Goal: Information Seeking & Learning: Learn about a topic

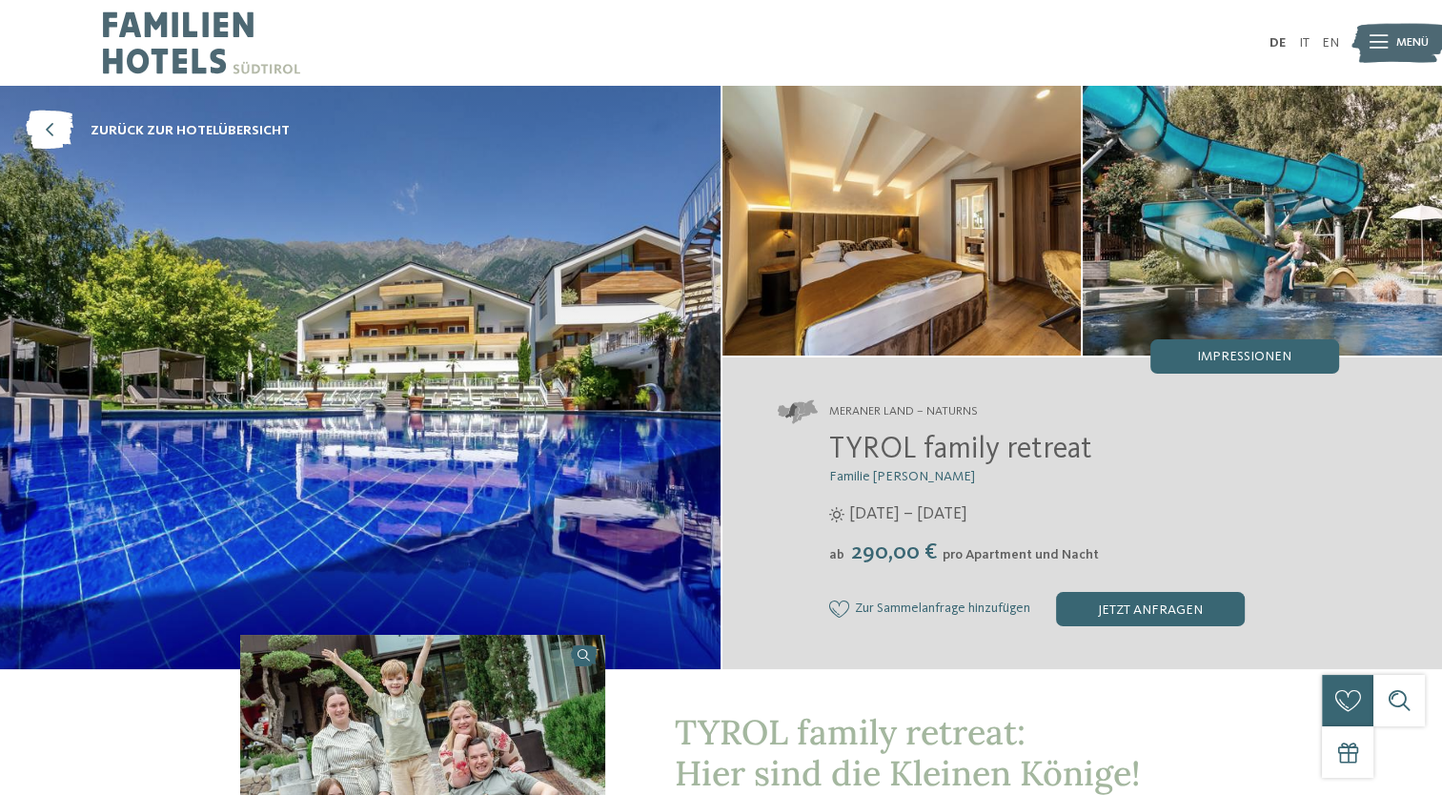
click at [1382, 51] on div at bounding box center [1378, 43] width 18 height 43
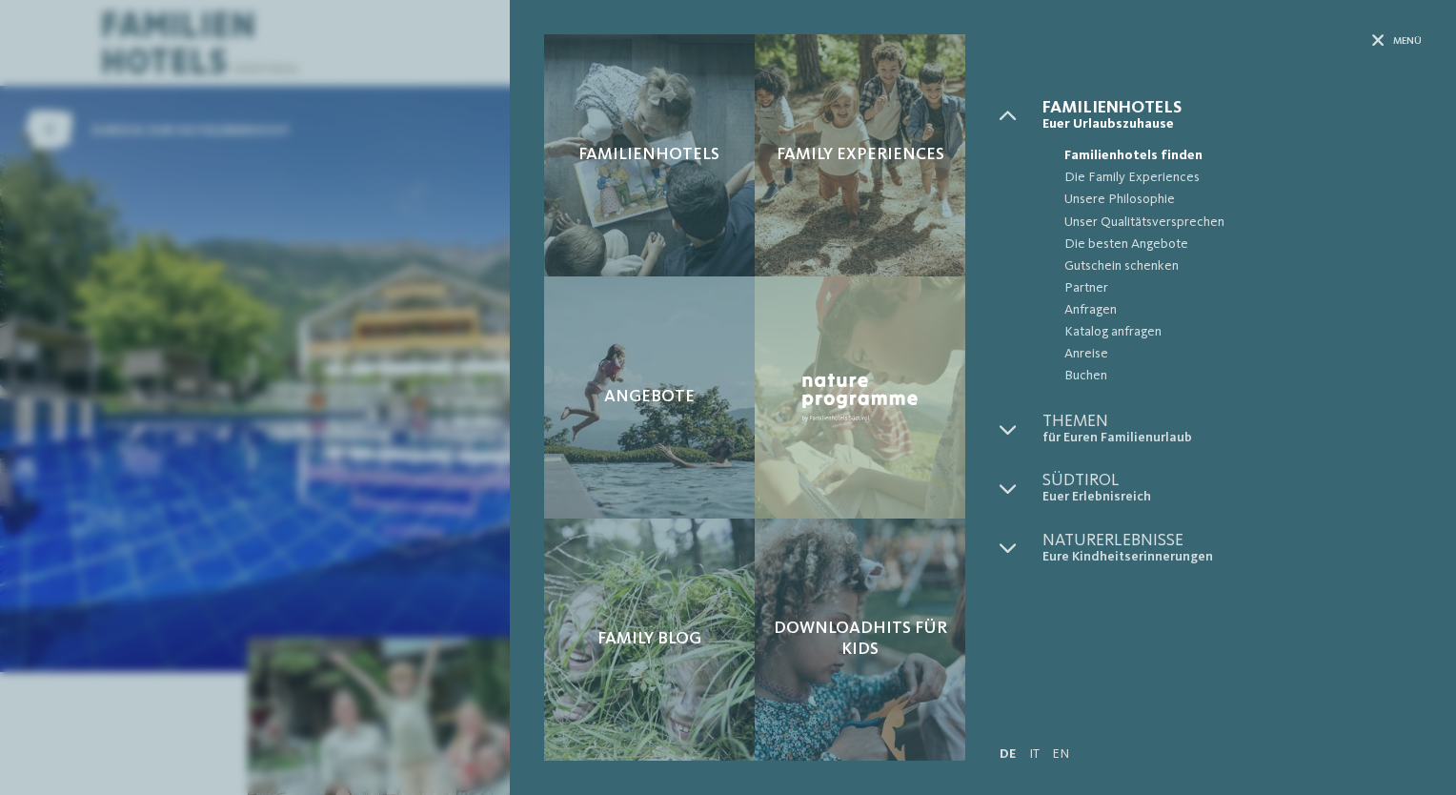
click at [286, 322] on div "Familienhotels Family Experiences Angebote" at bounding box center [728, 397] width 1456 height 795
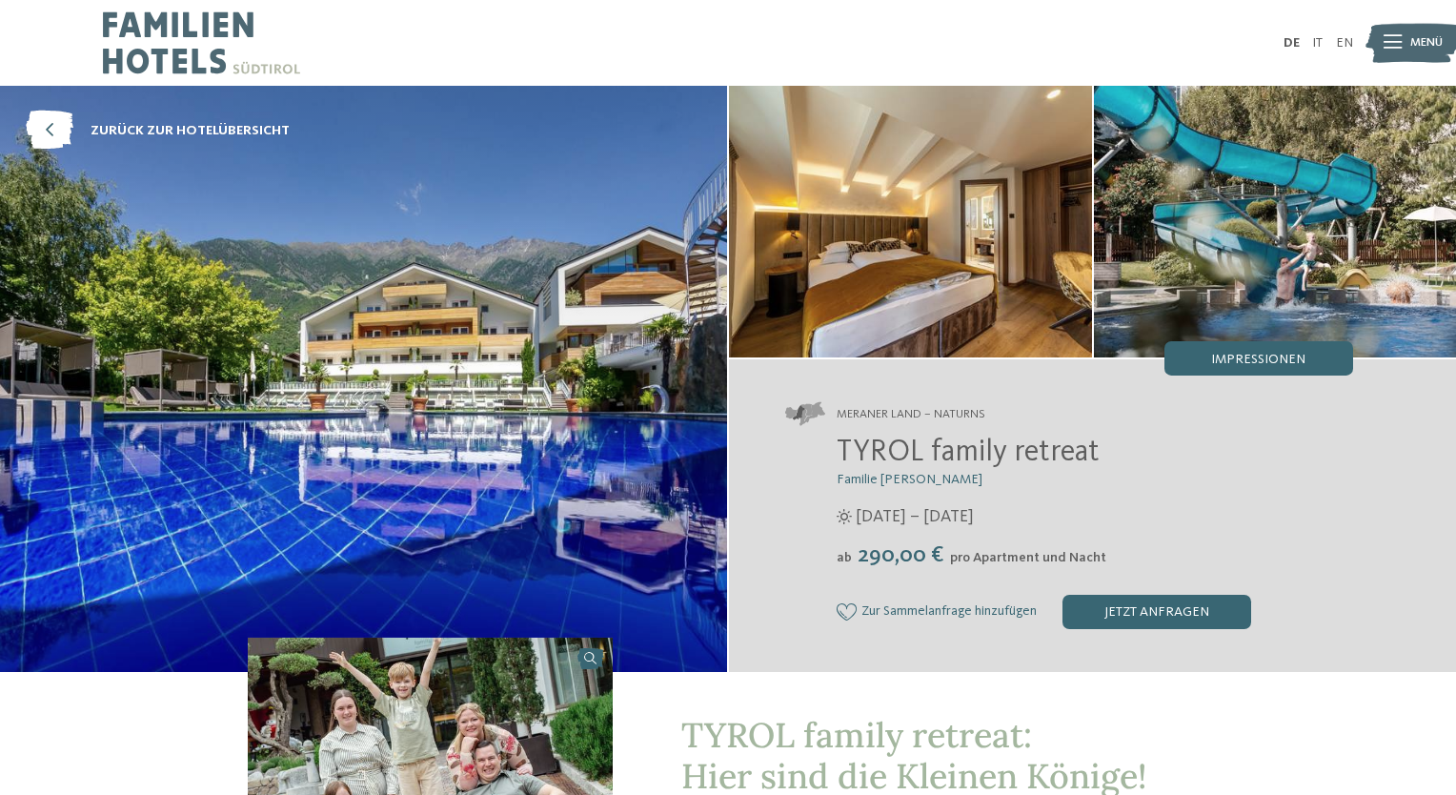
click at [286, 0] on div "Familienhotels Family Experiences Angebote" at bounding box center [728, 0] width 1456 height 0
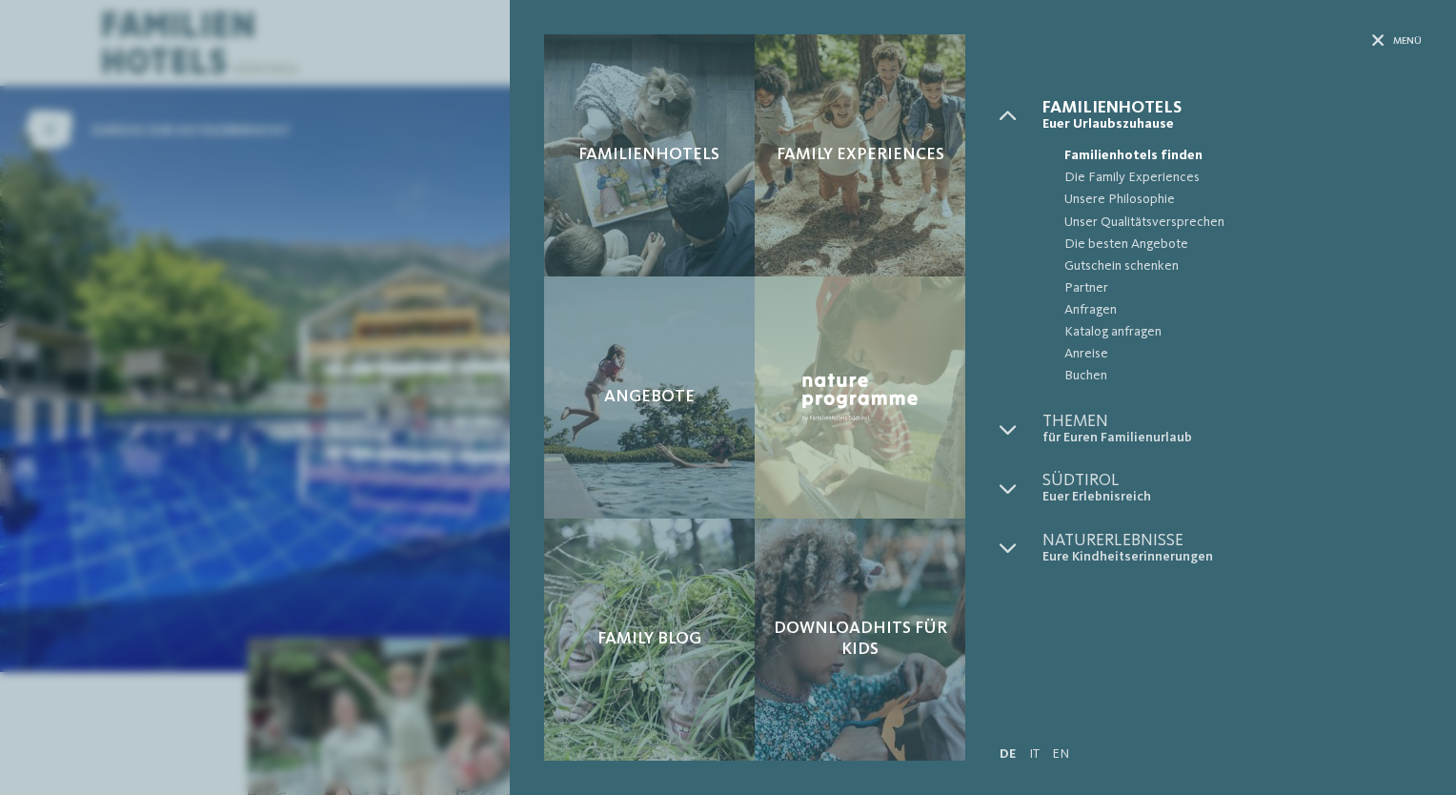
click at [322, 389] on div "Familienhotels Family Experiences Angebote" at bounding box center [728, 397] width 1456 height 795
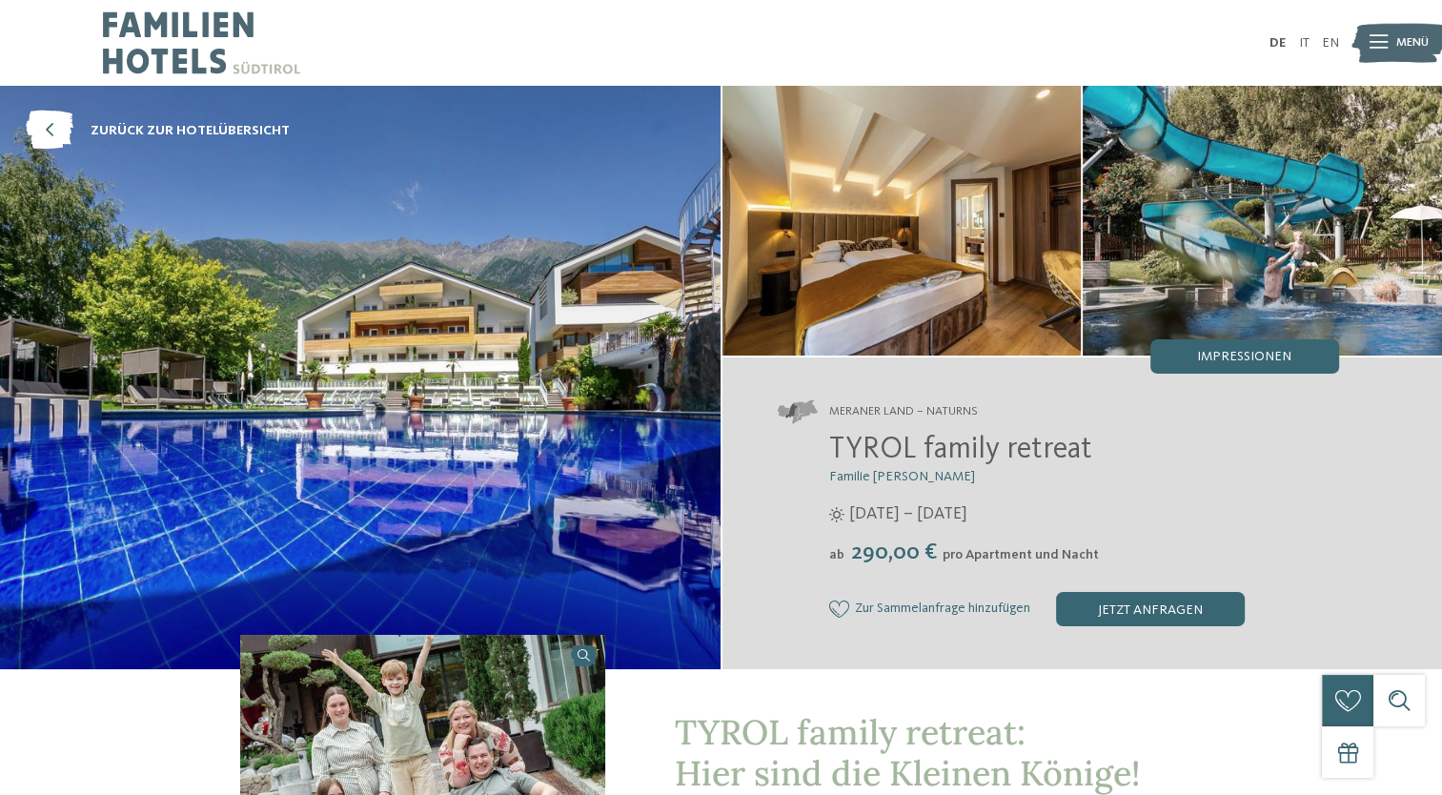
click at [584, 406] on img at bounding box center [360, 377] width 720 height 583
click at [1365, 55] on img at bounding box center [1398, 43] width 94 height 48
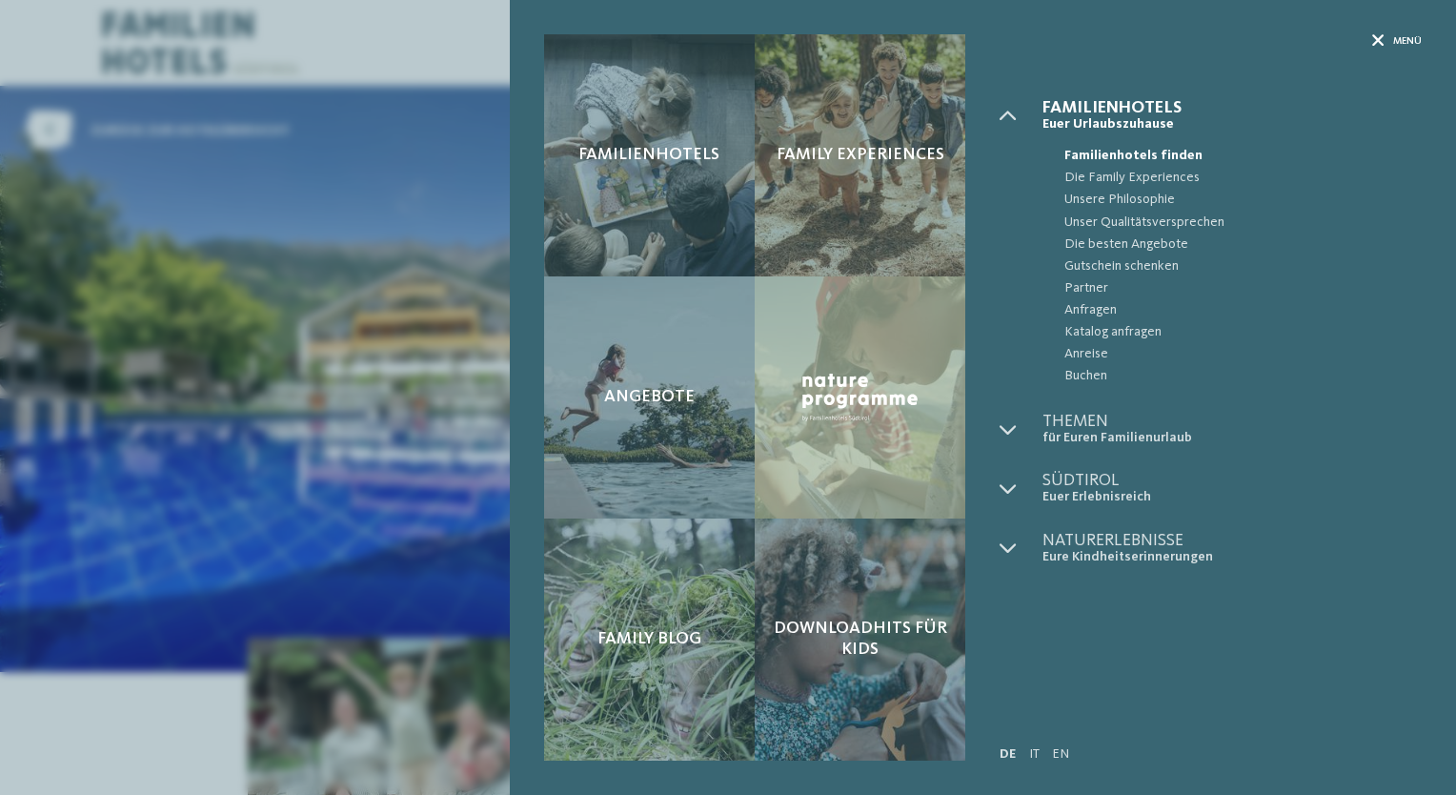
click at [1384, 36] on div "Menü" at bounding box center [1397, 41] width 50 height 14
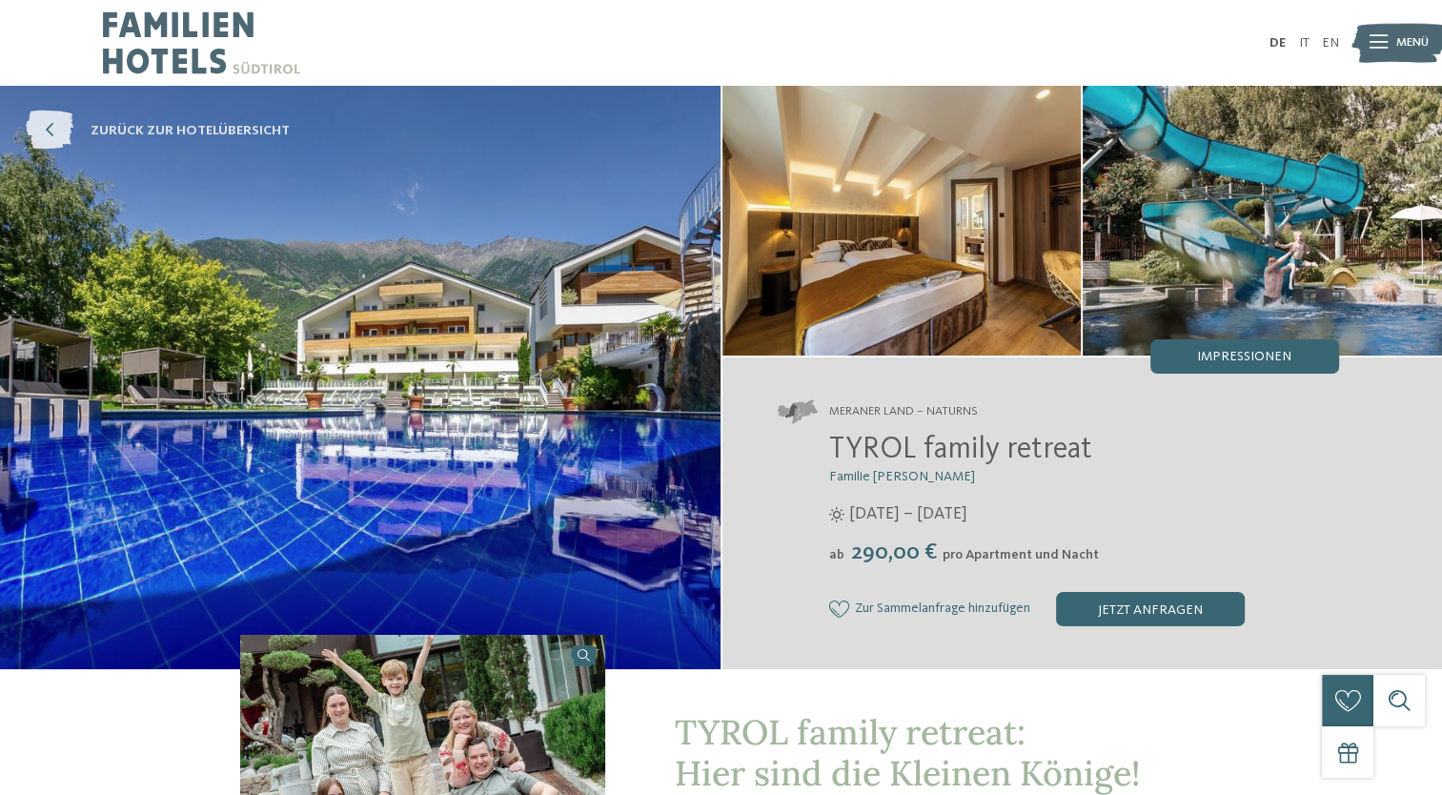
click at [43, 132] on icon at bounding box center [50, 130] width 48 height 39
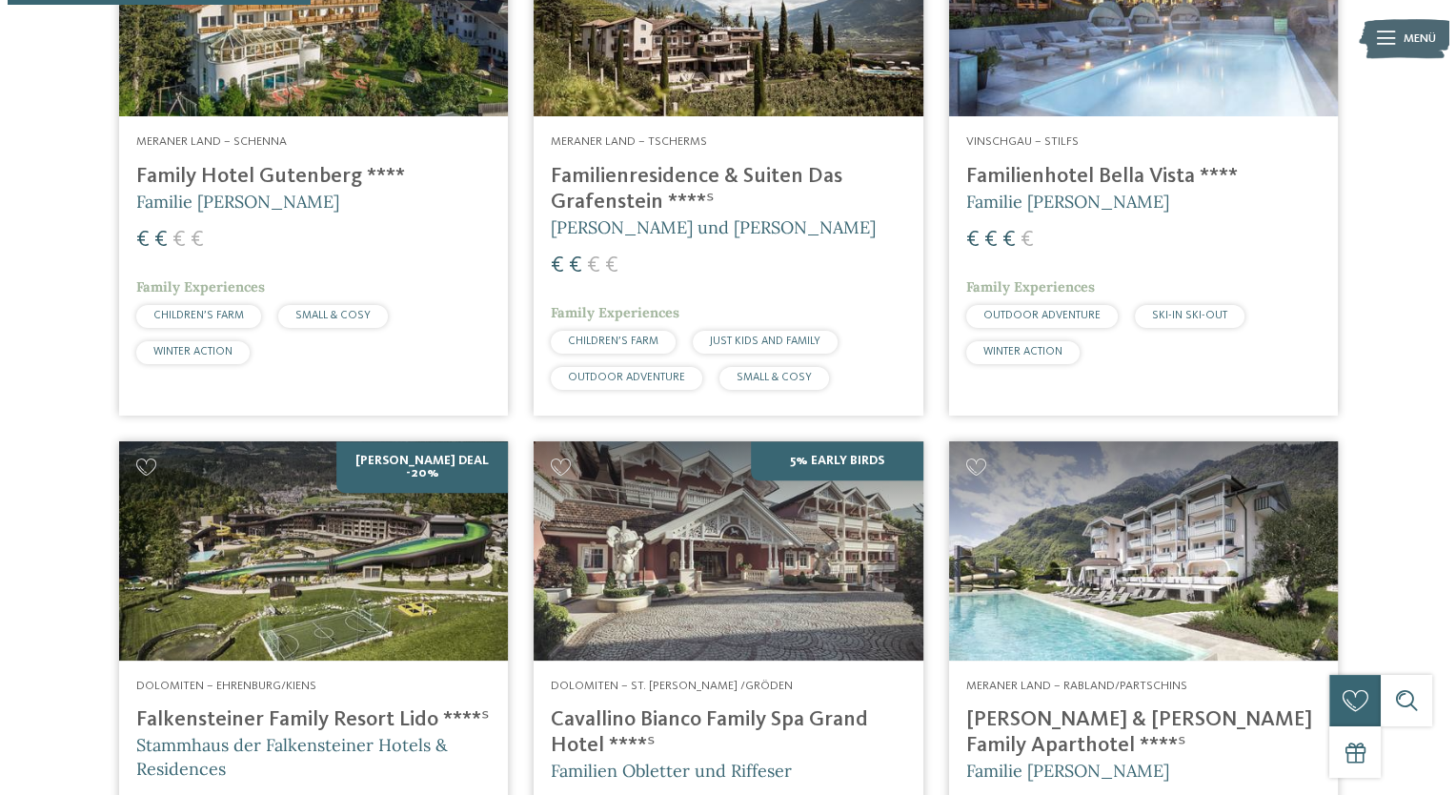
scroll to position [1193, 0]
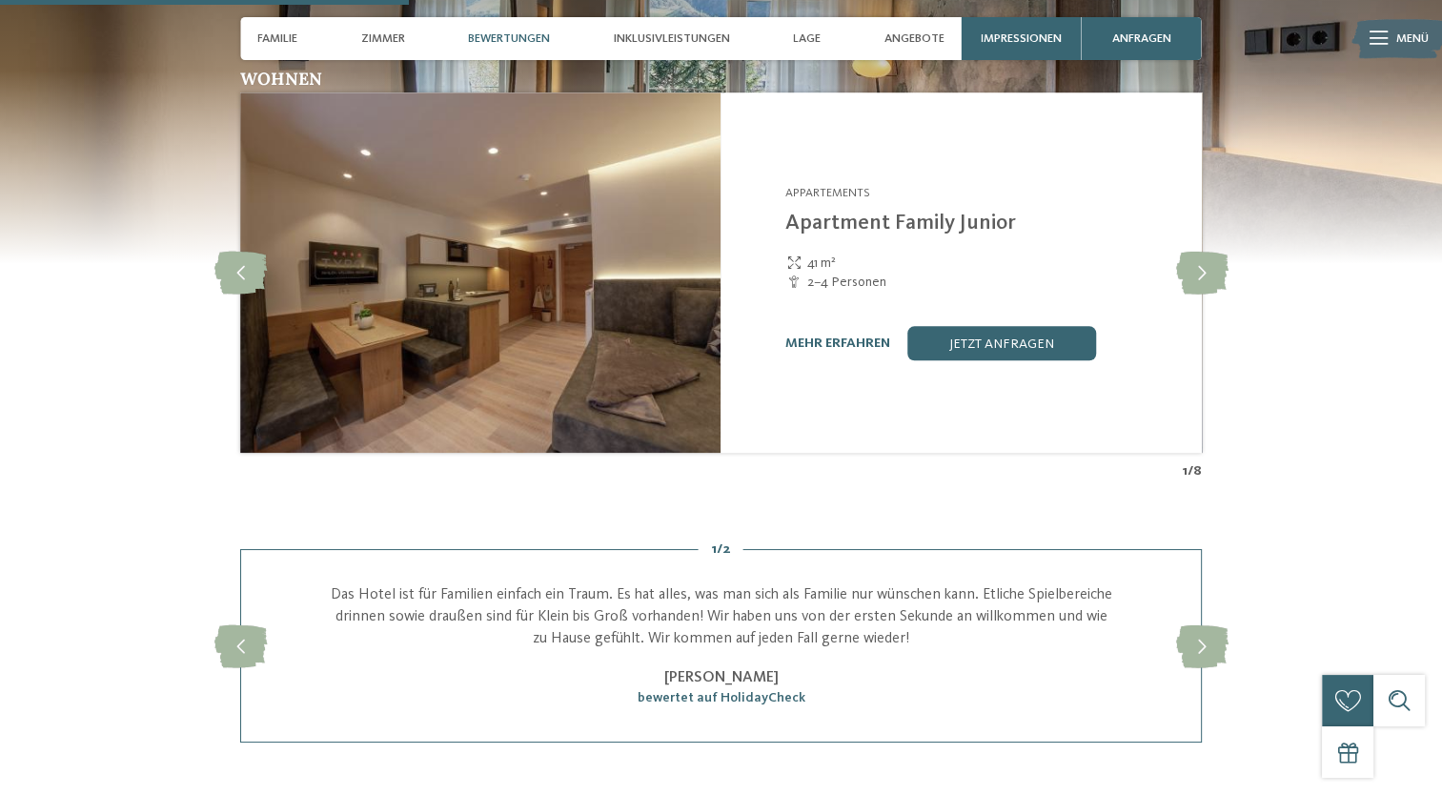
scroll to position [1649, 0]
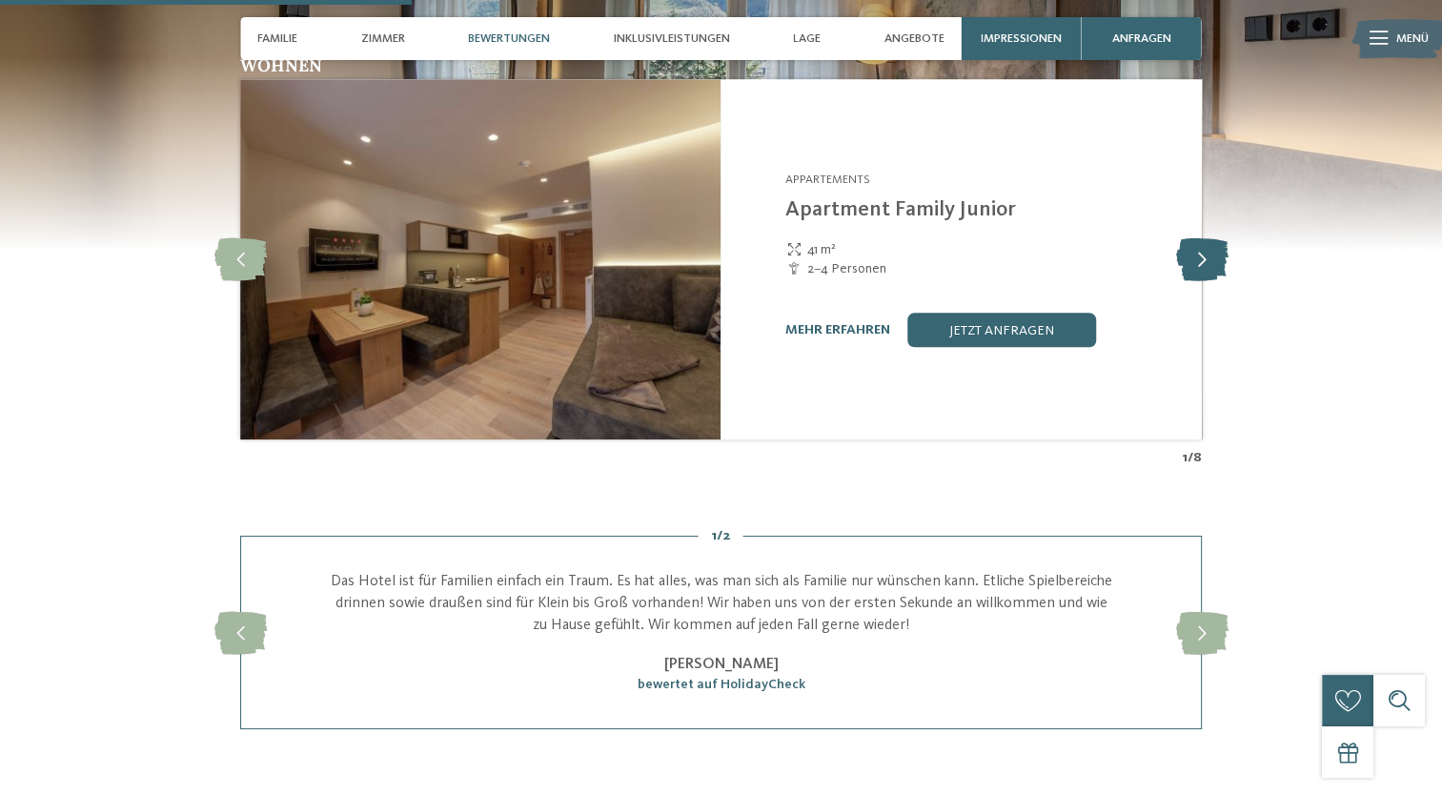
click at [1198, 253] on icon at bounding box center [1201, 259] width 52 height 43
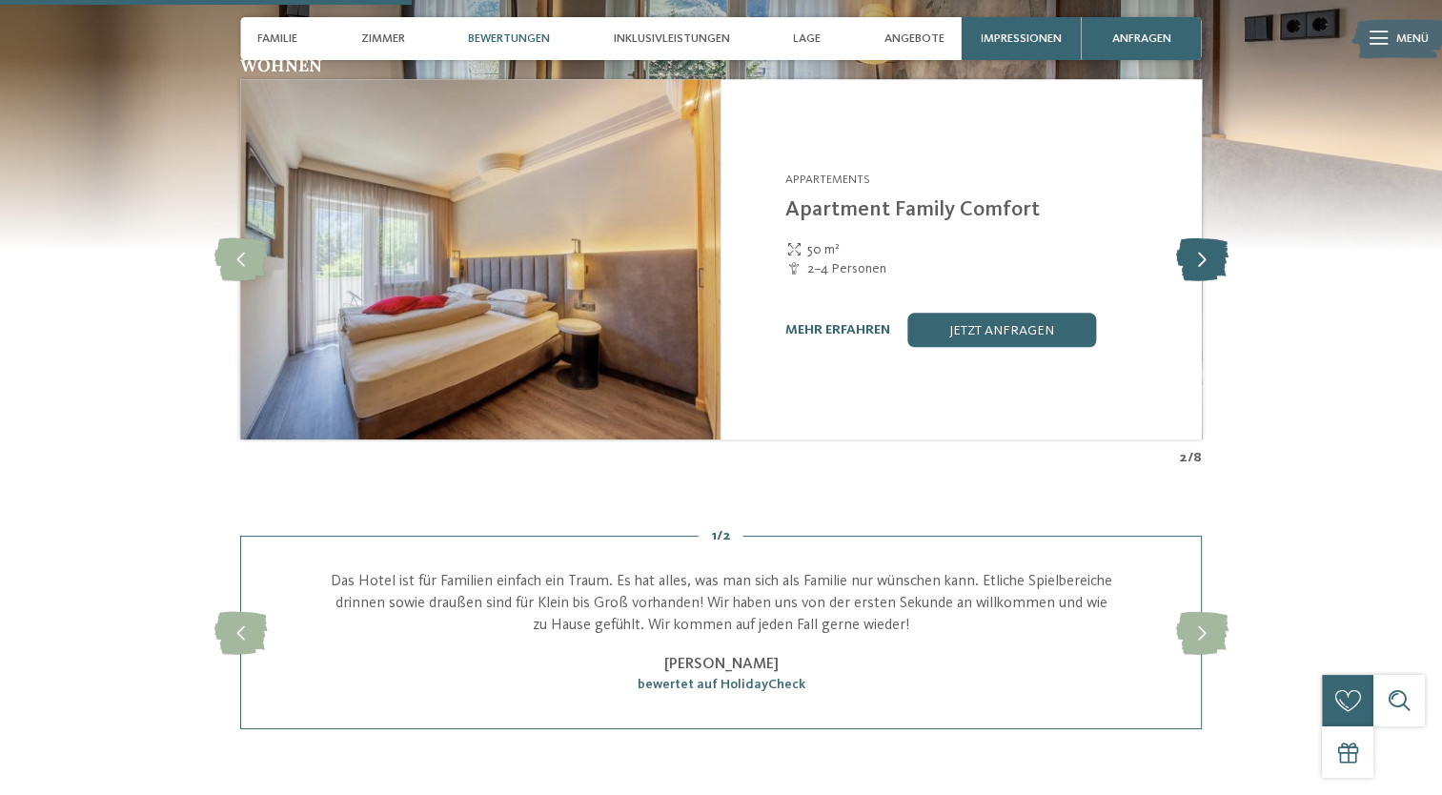
click at [1198, 253] on icon at bounding box center [1201, 259] width 52 height 43
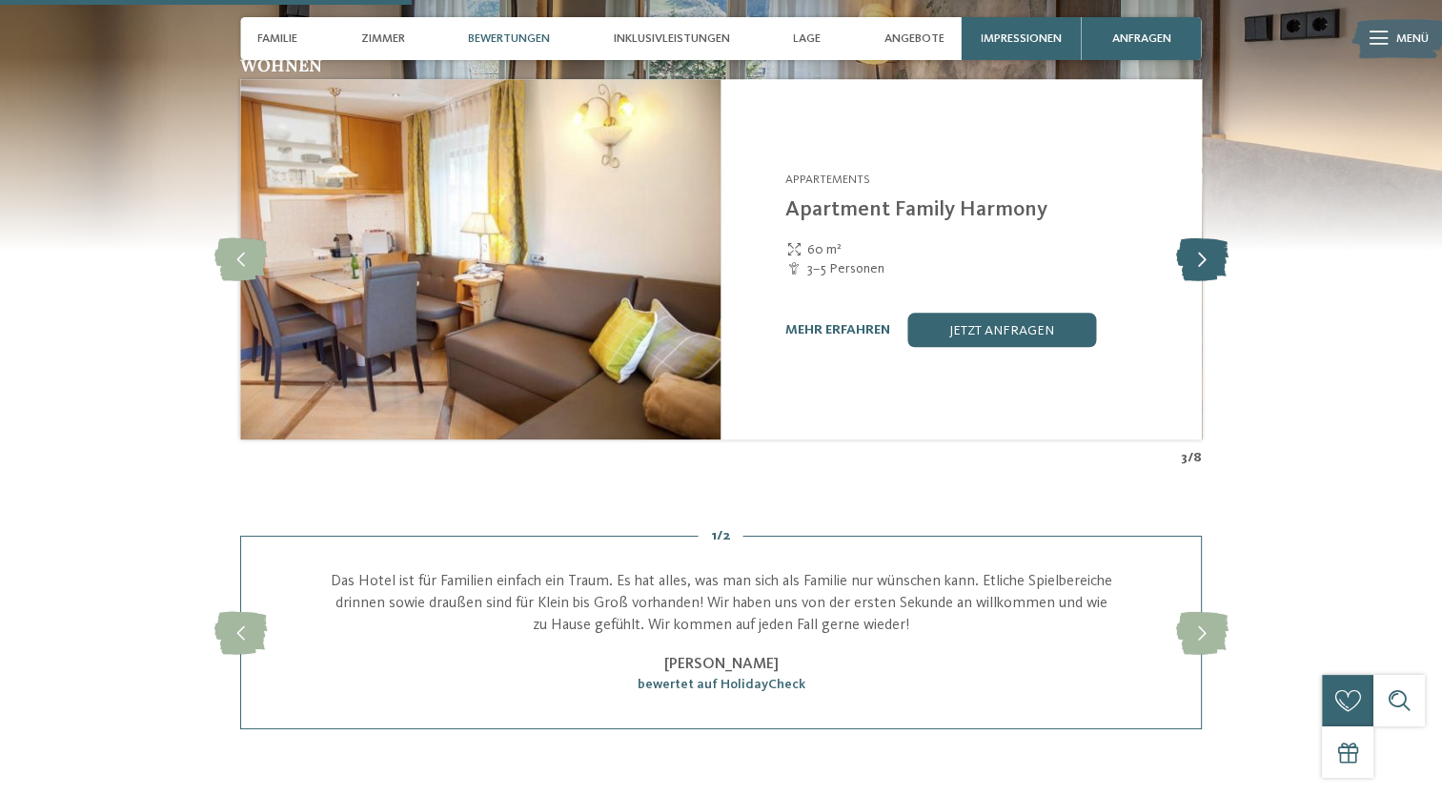
click at [1198, 253] on icon at bounding box center [1201, 259] width 52 height 43
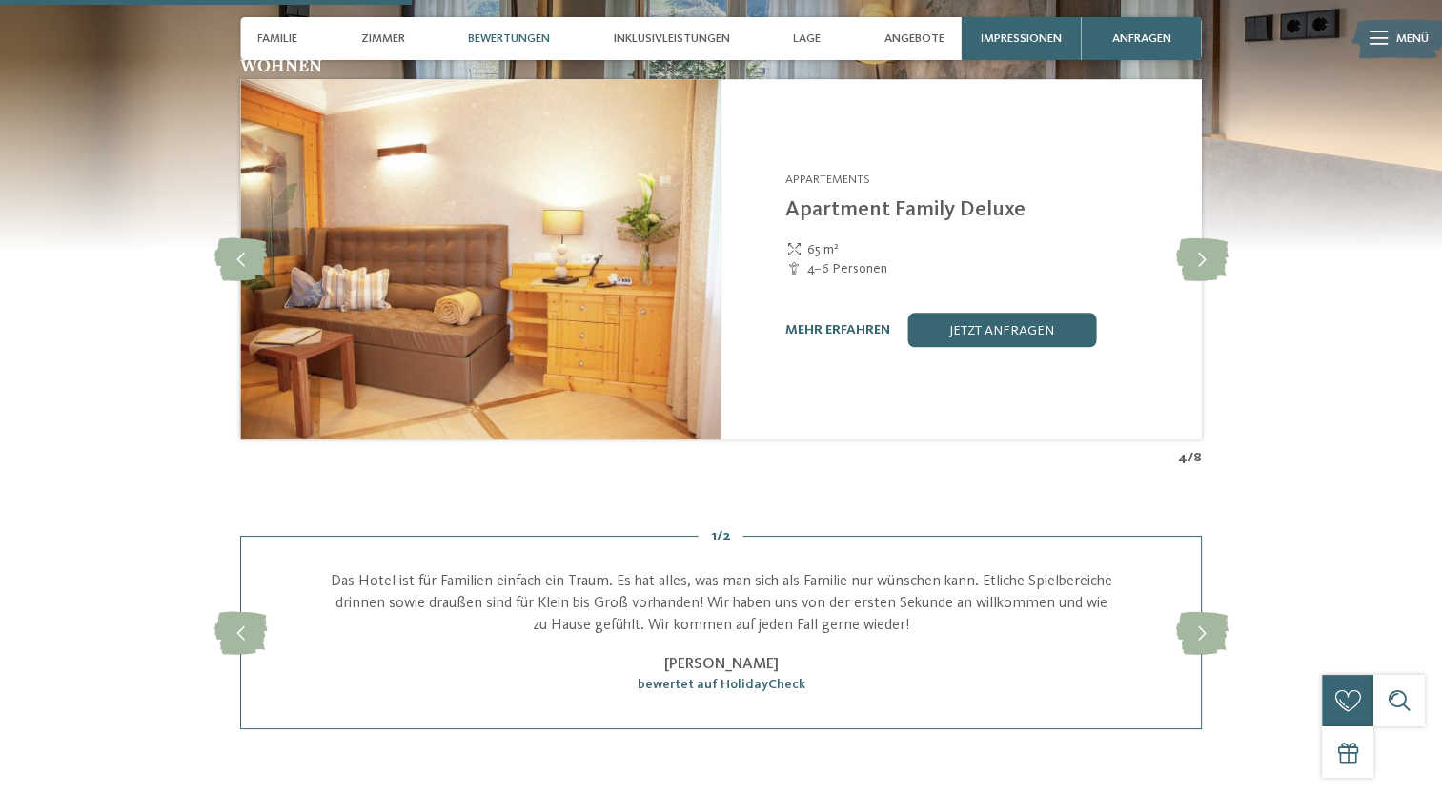
click at [450, 290] on img at bounding box center [480, 259] width 480 height 360
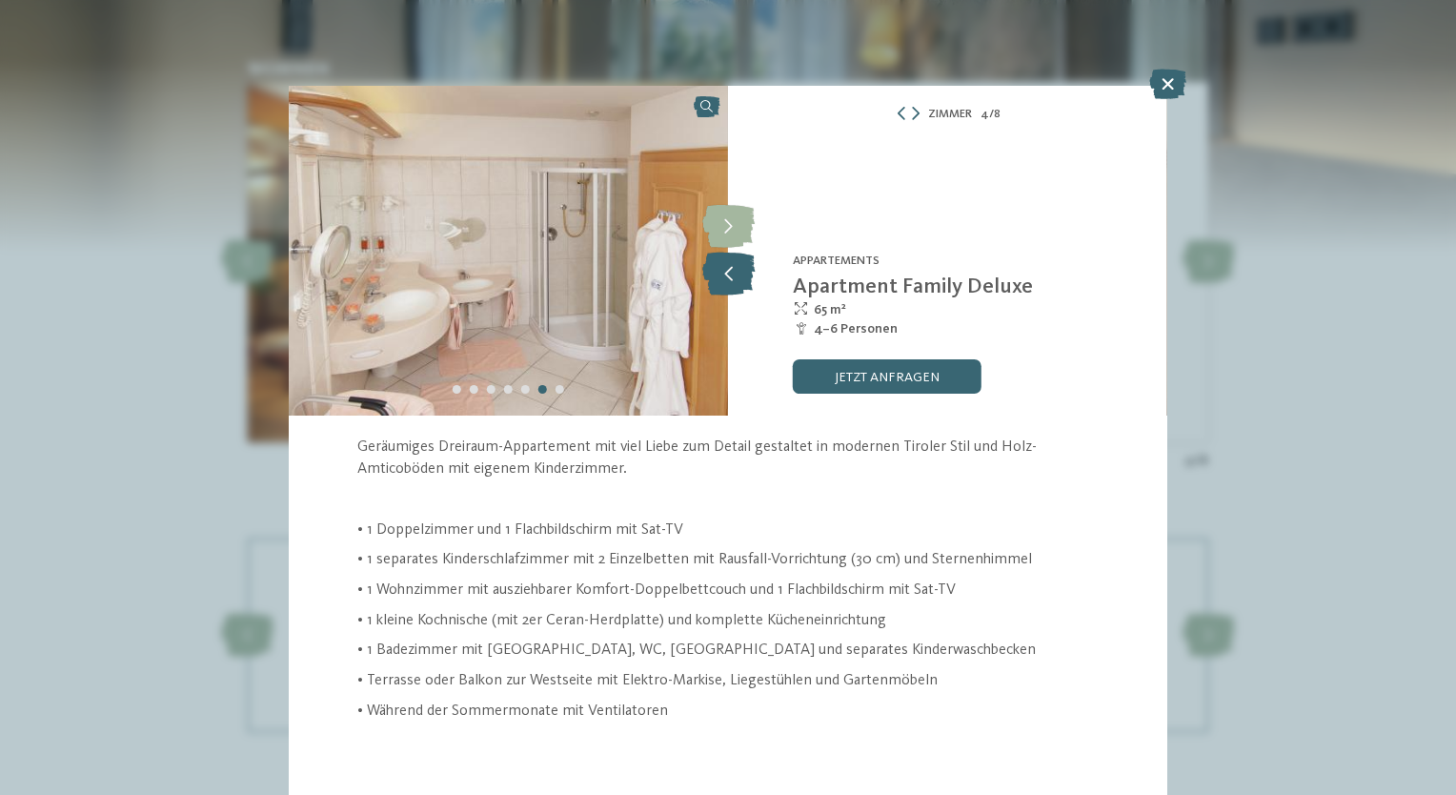
click at [722, 276] on icon at bounding box center [728, 274] width 52 height 43
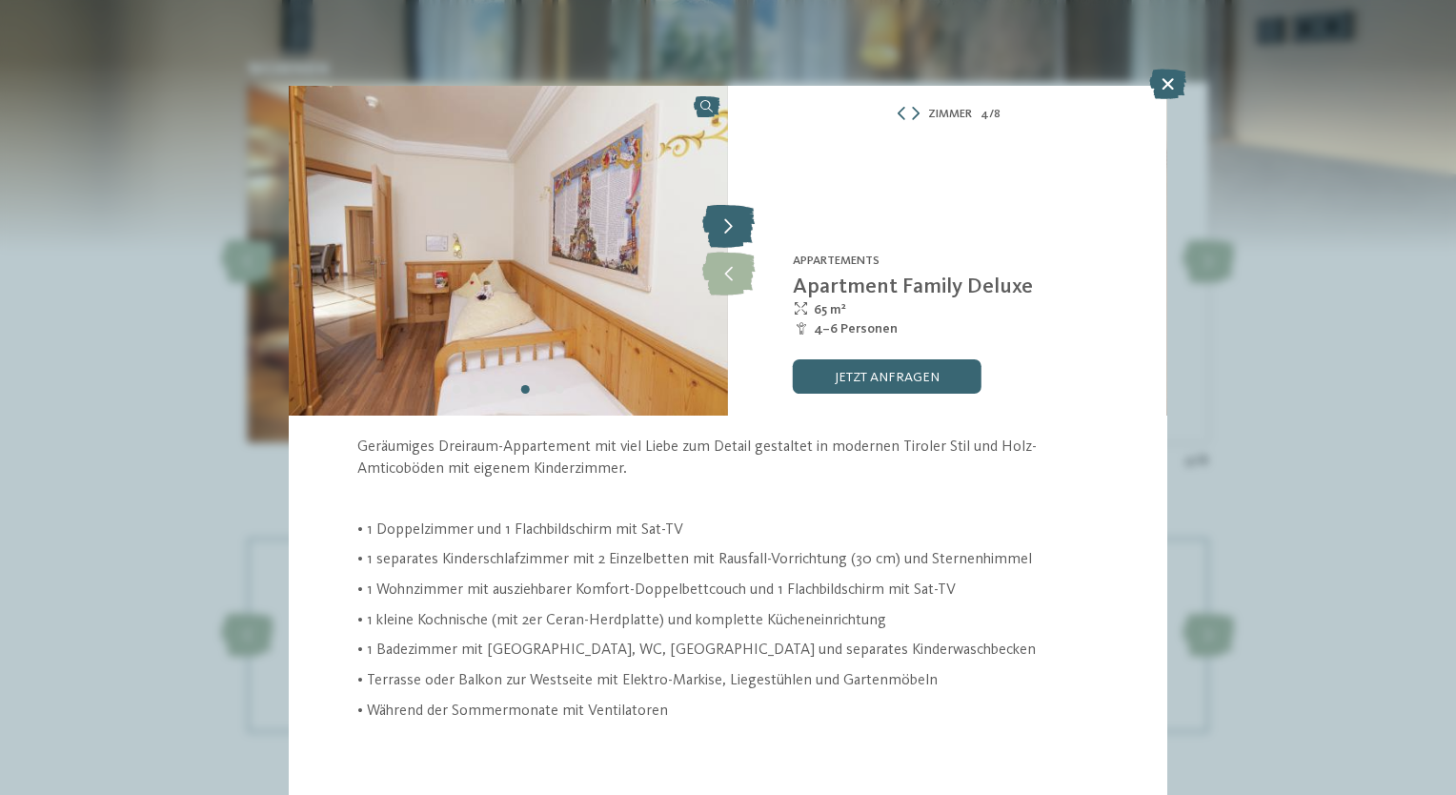
click at [719, 223] on icon at bounding box center [728, 227] width 52 height 43
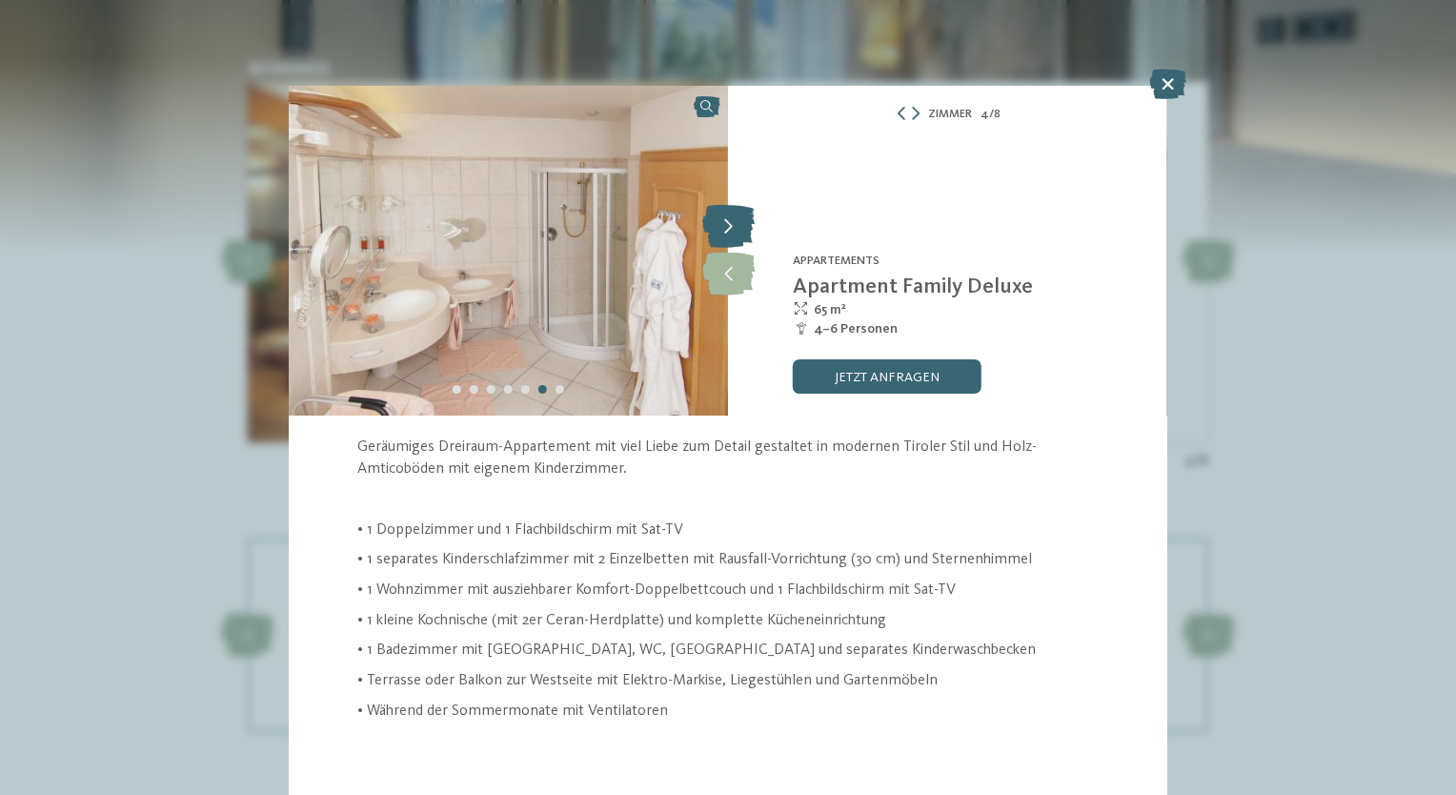
click at [719, 223] on icon at bounding box center [728, 227] width 52 height 43
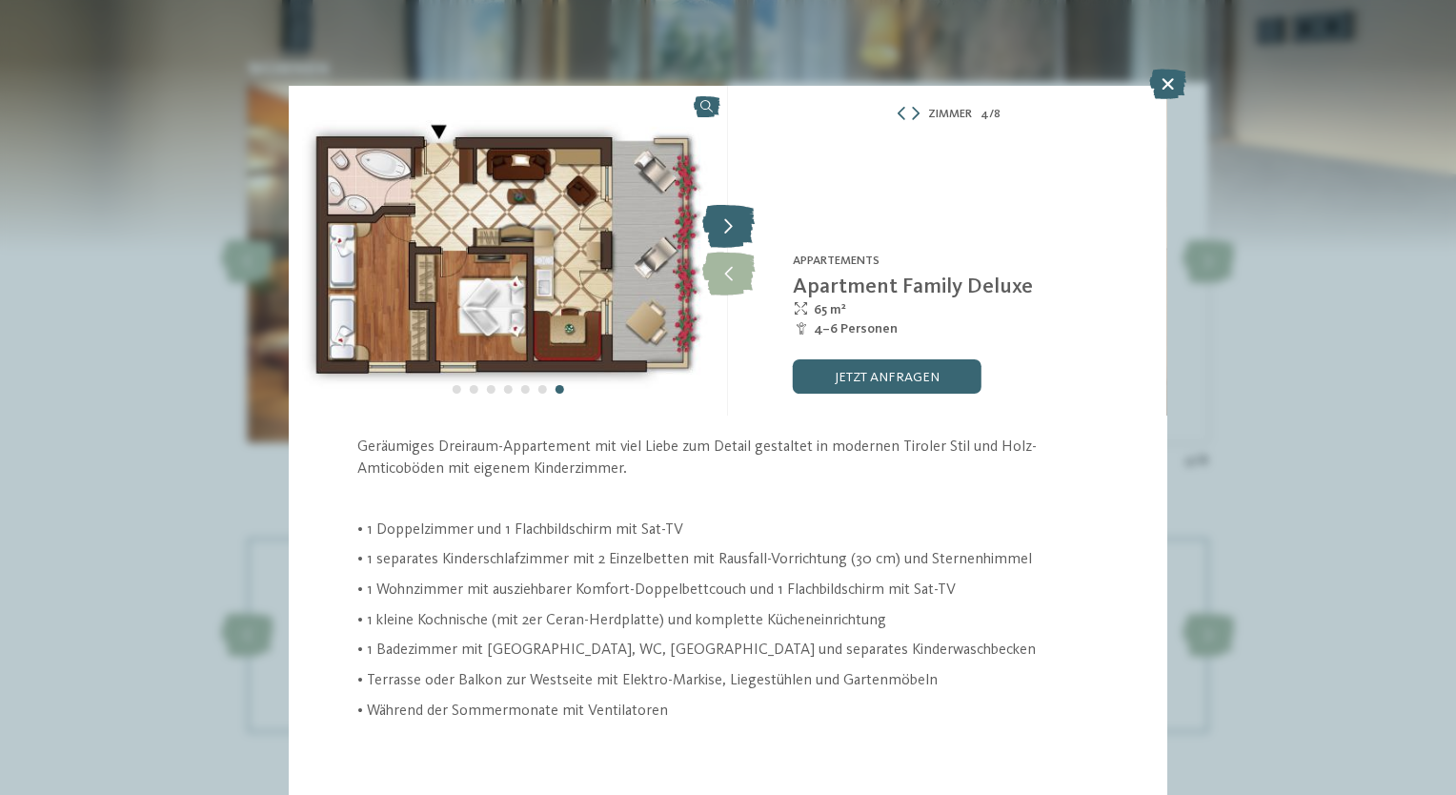
click at [719, 223] on icon at bounding box center [728, 227] width 52 height 43
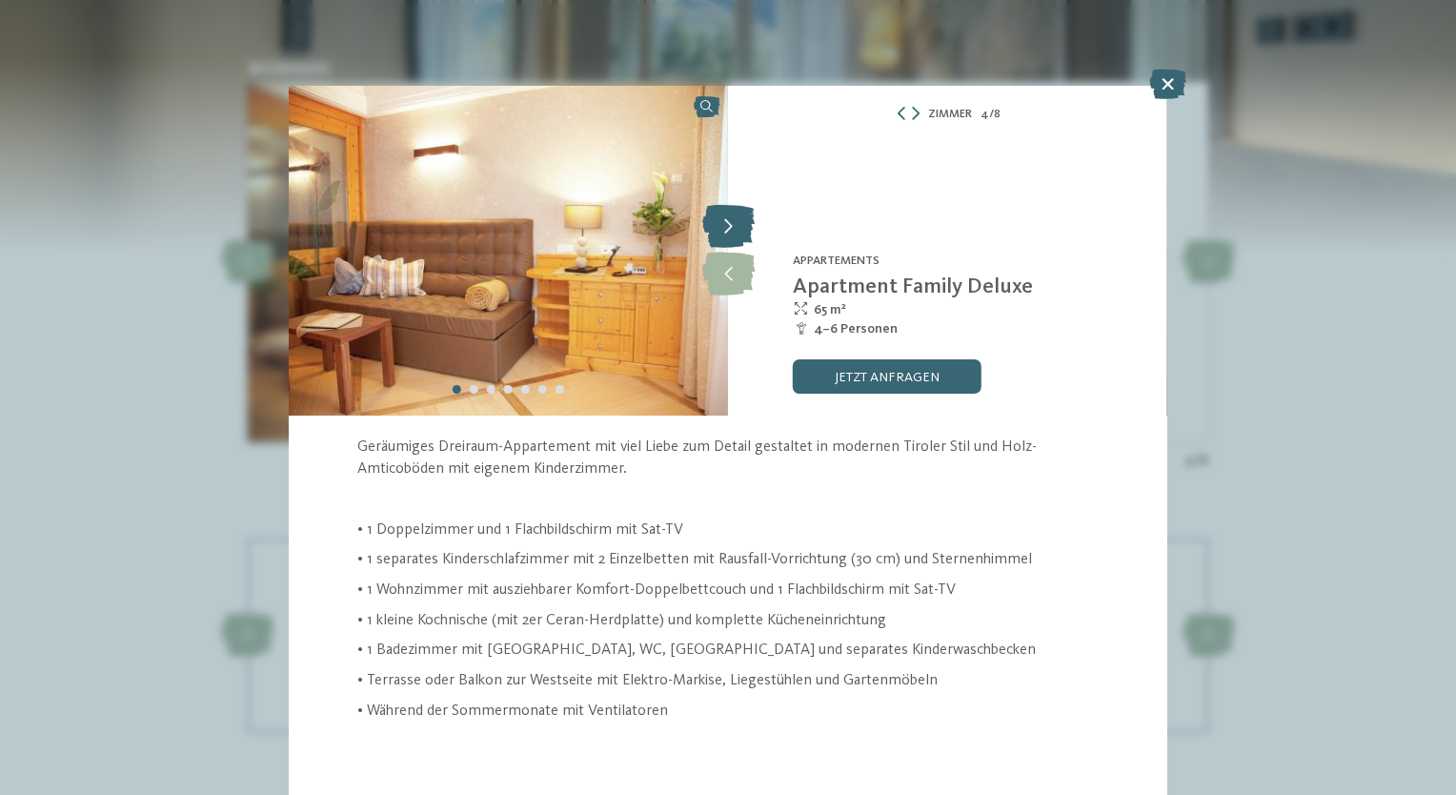
click at [719, 223] on icon at bounding box center [728, 227] width 52 height 43
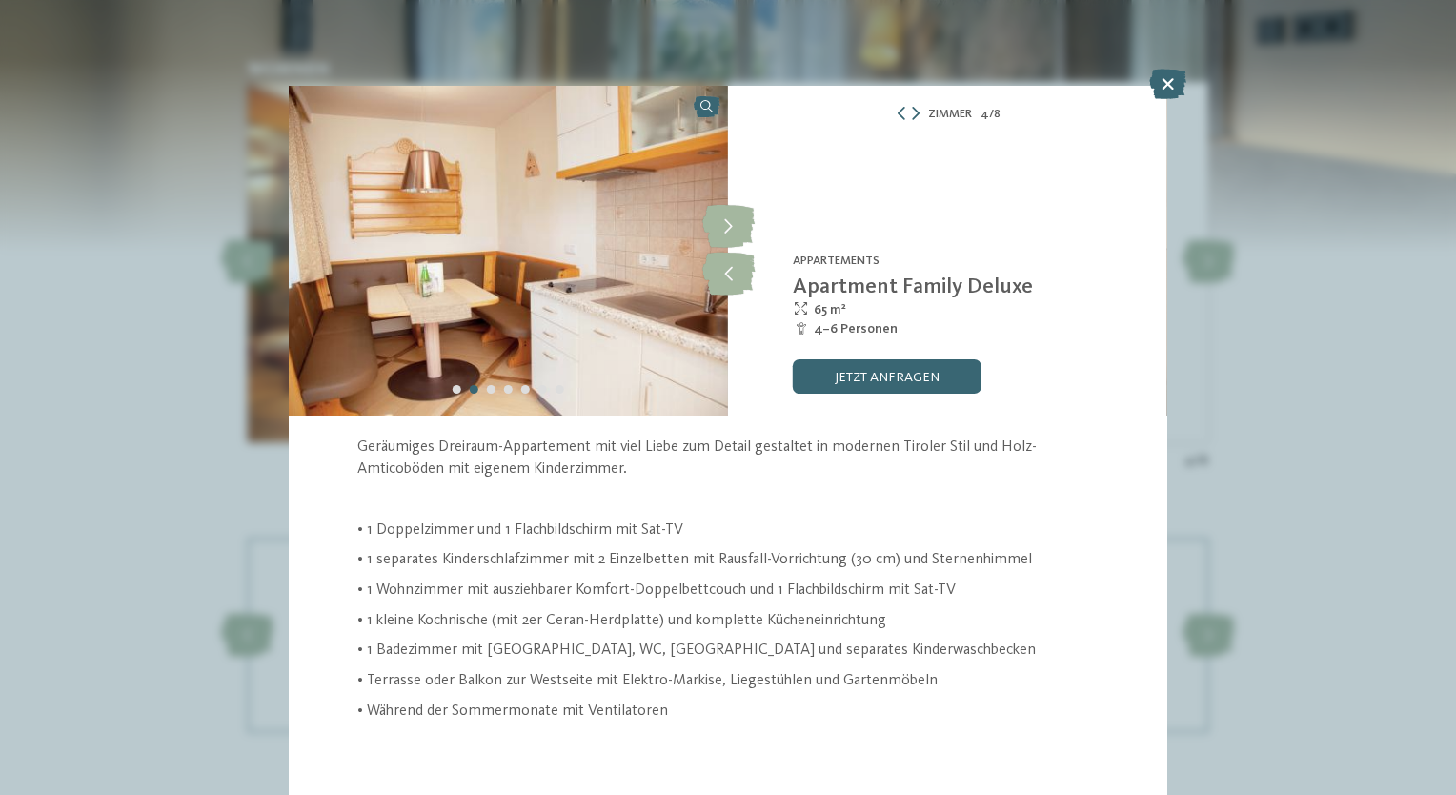
drag, startPoint x: 1168, startPoint y: 224, endPoint x: 1214, endPoint y: 330, distance: 115.2
click at [1214, 330] on div "Zimmer 4 / 8 slide 4 of 8 slide" at bounding box center [728, 397] width 1456 height 795
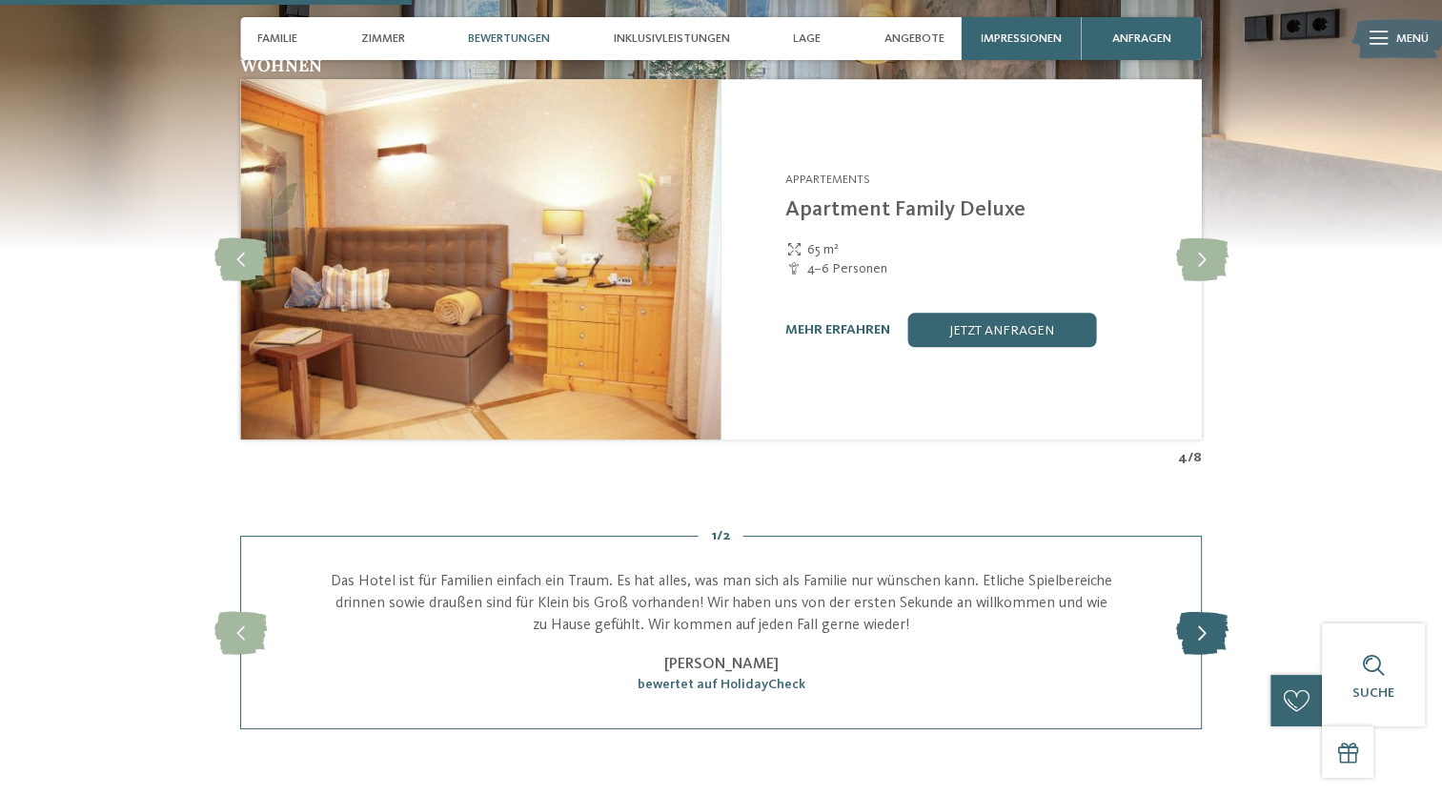
click at [1191, 635] on icon at bounding box center [1201, 632] width 52 height 43
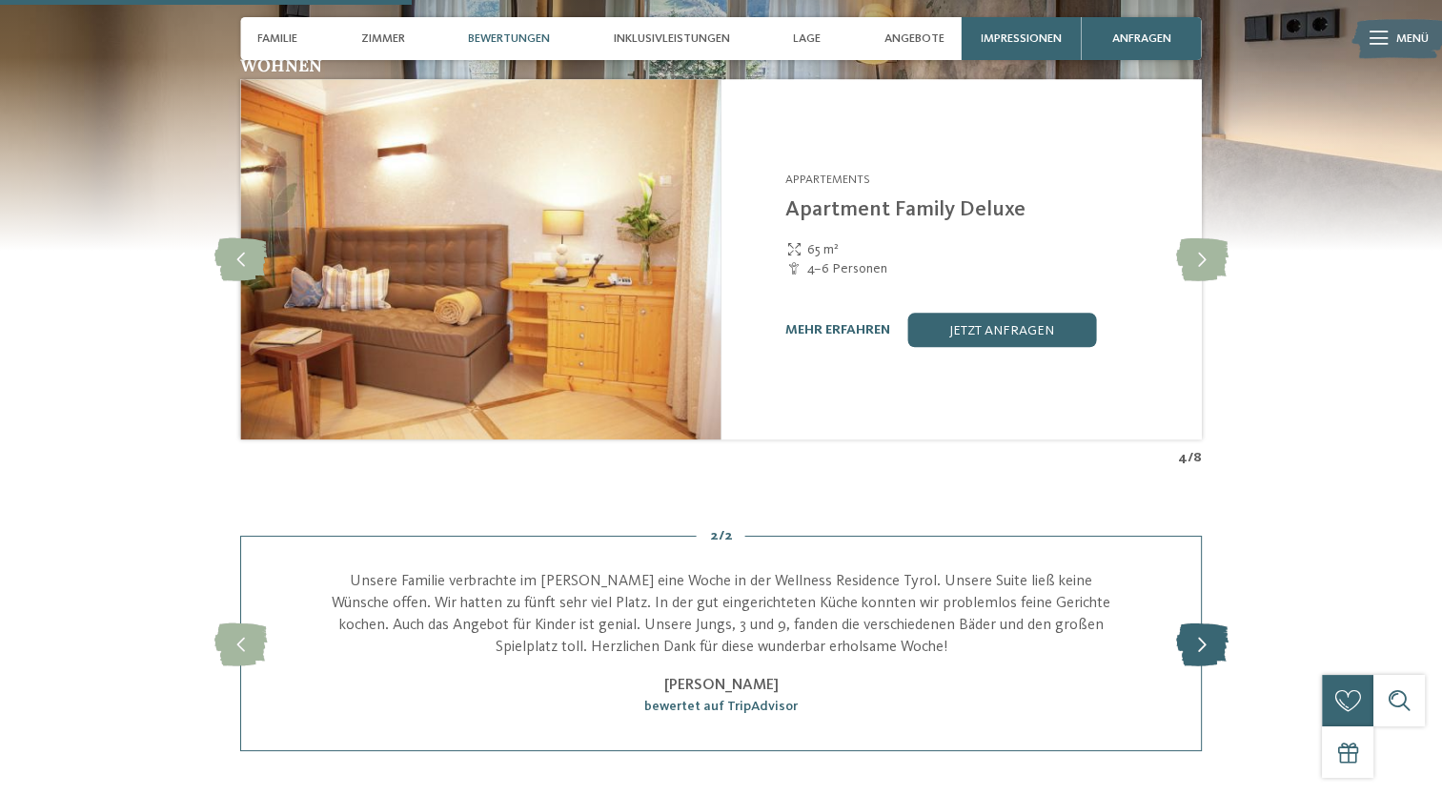
click at [1191, 635] on icon at bounding box center [1201, 643] width 52 height 43
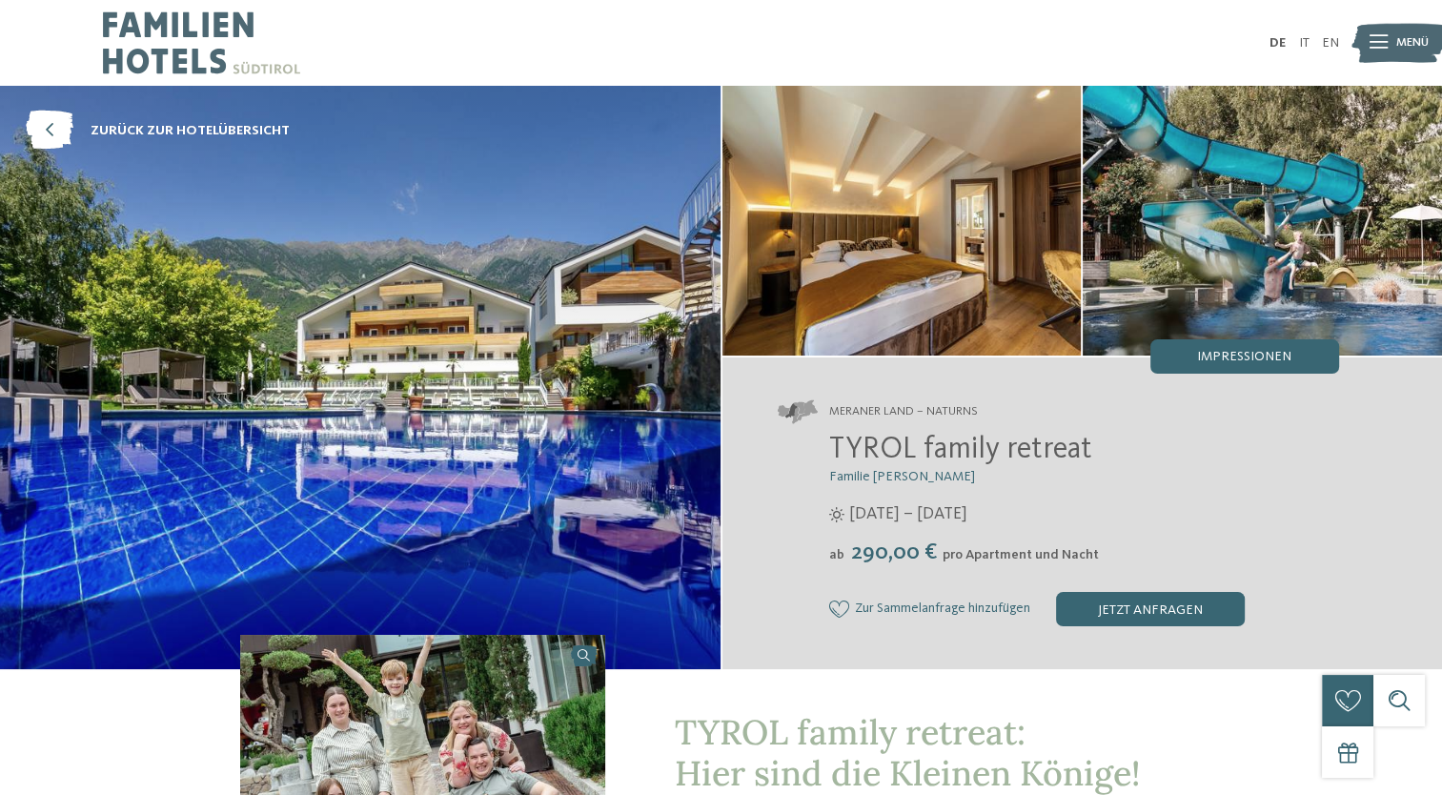
scroll to position [53, 0]
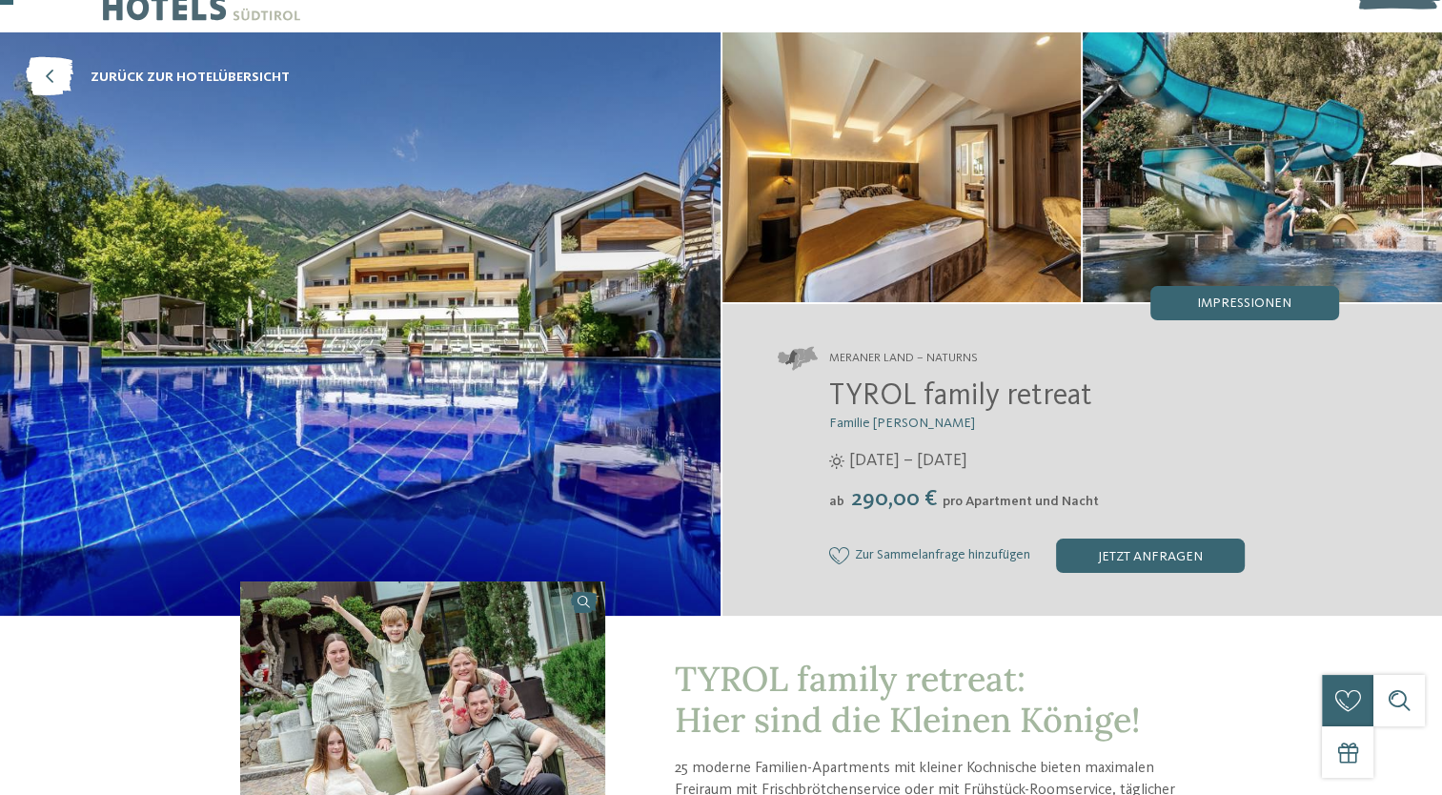
click at [399, 328] on img at bounding box center [360, 323] width 720 height 583
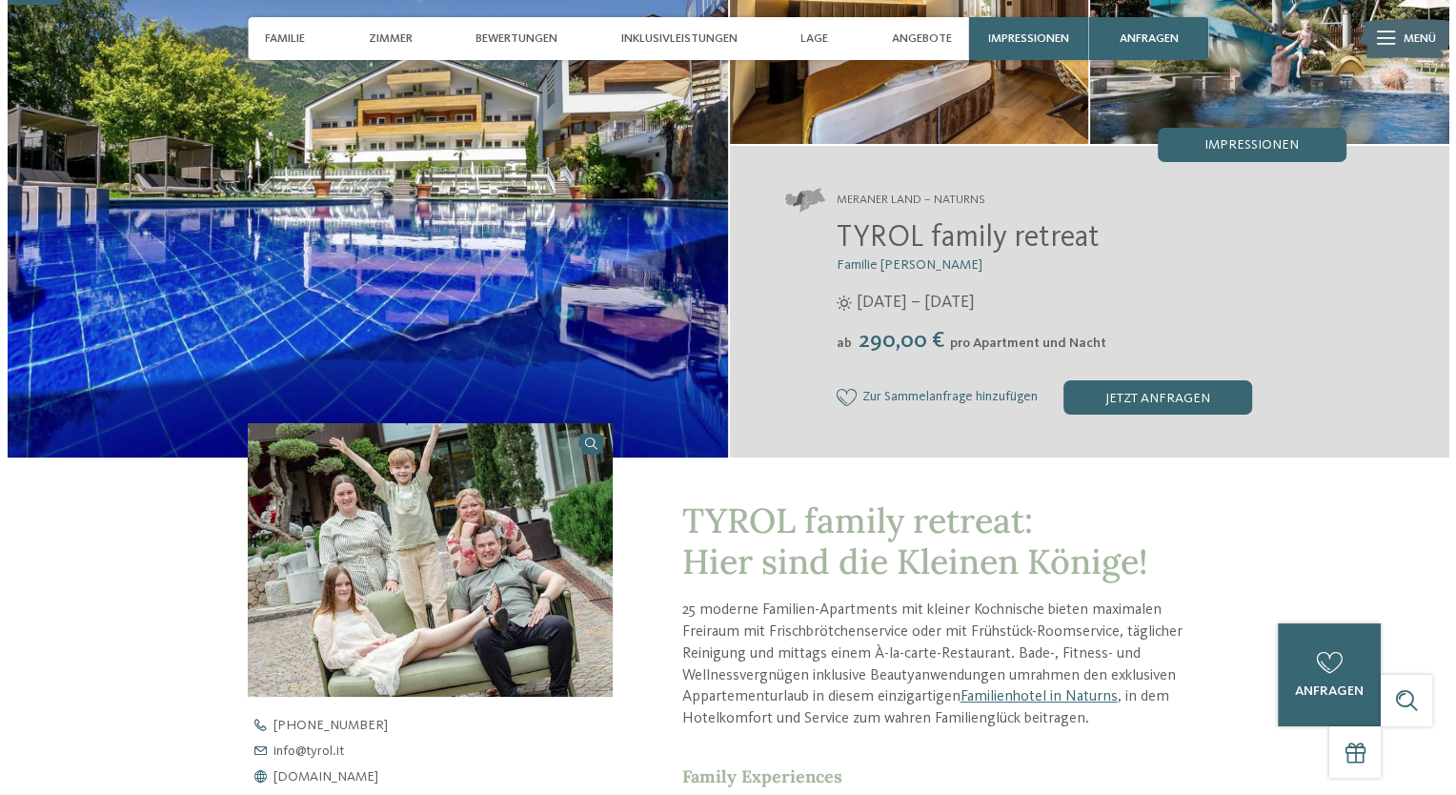
scroll to position [0, 0]
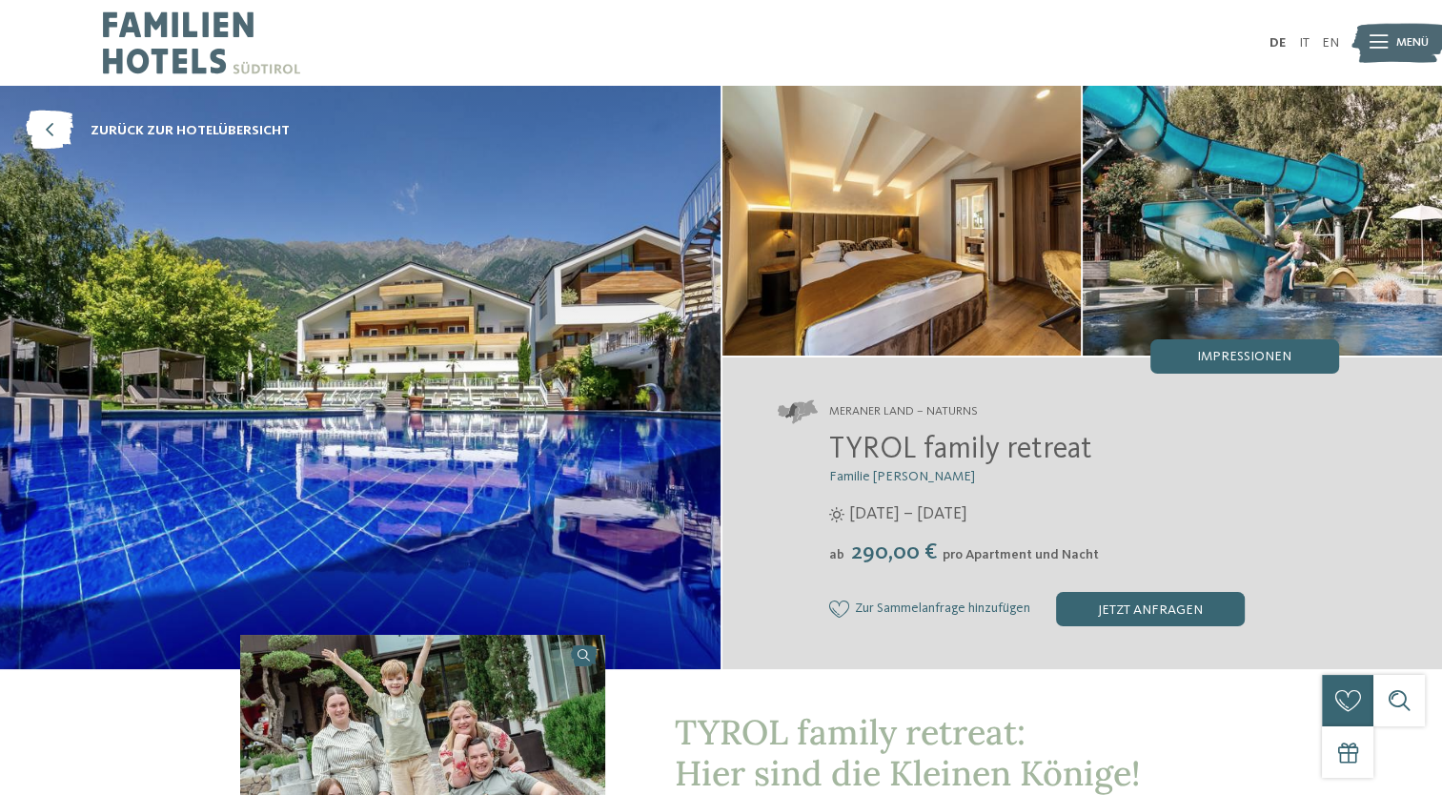
click at [1393, 32] on img at bounding box center [1398, 43] width 94 height 48
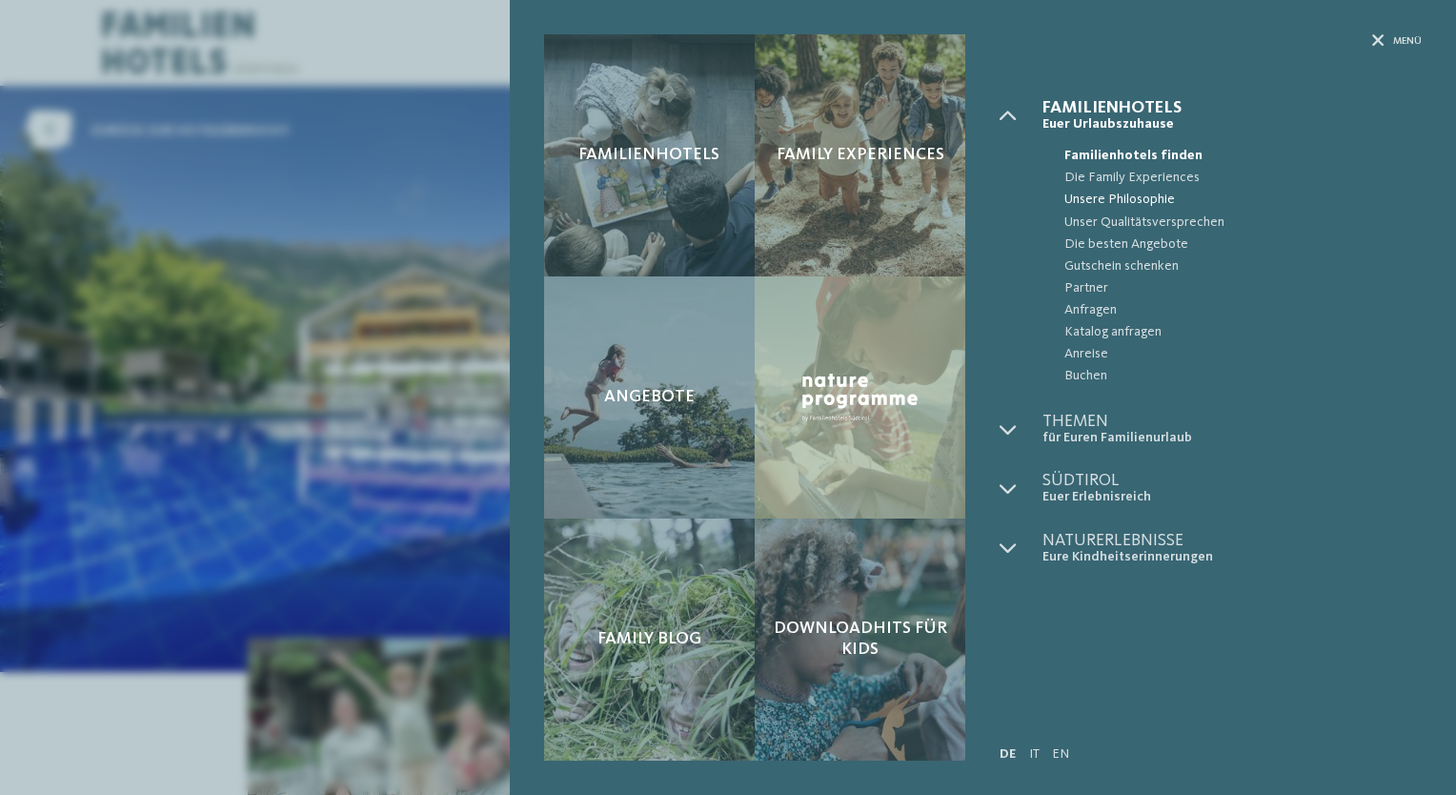
click at [1386, 202] on span "Unsere Philosophie" at bounding box center [1242, 200] width 357 height 22
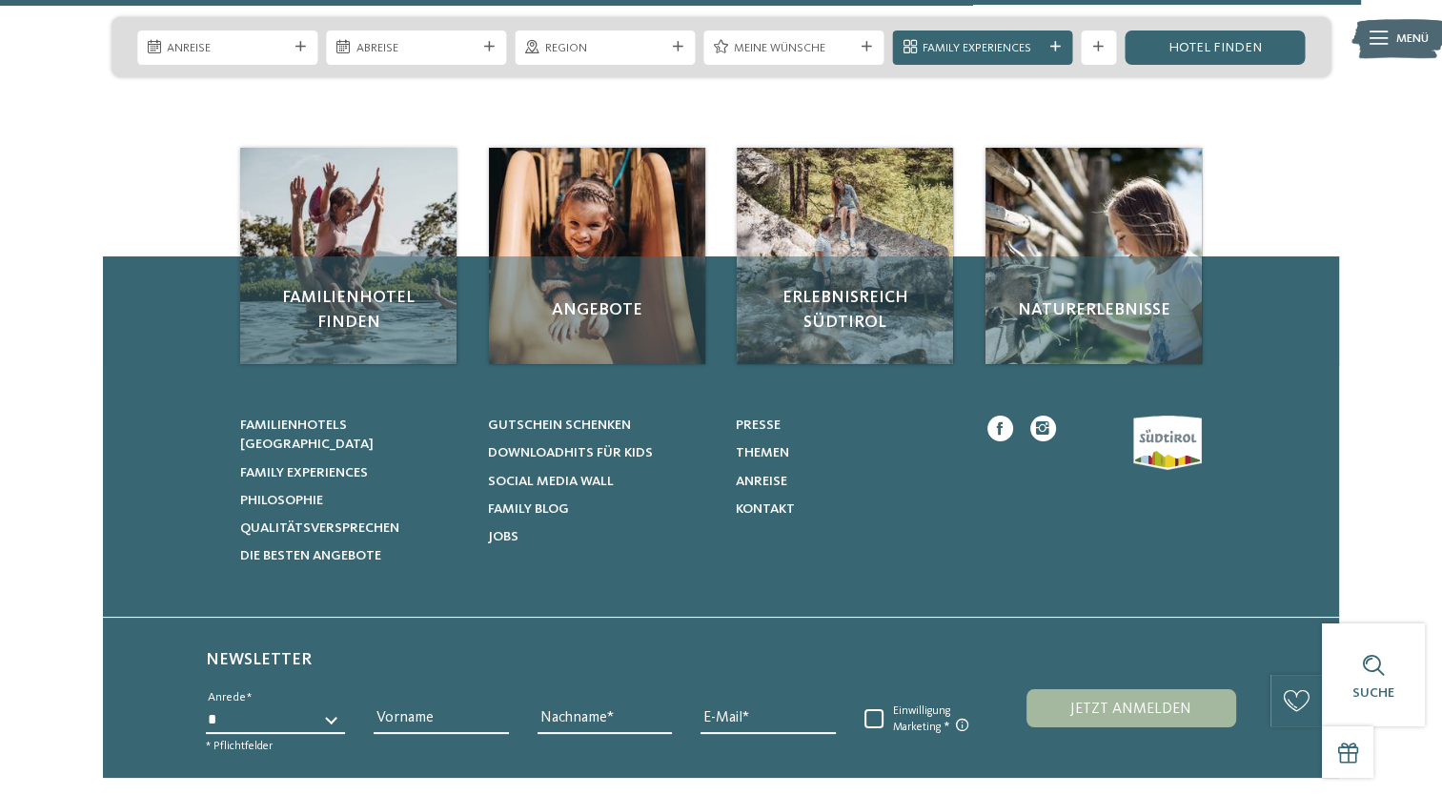
scroll to position [2961, 0]
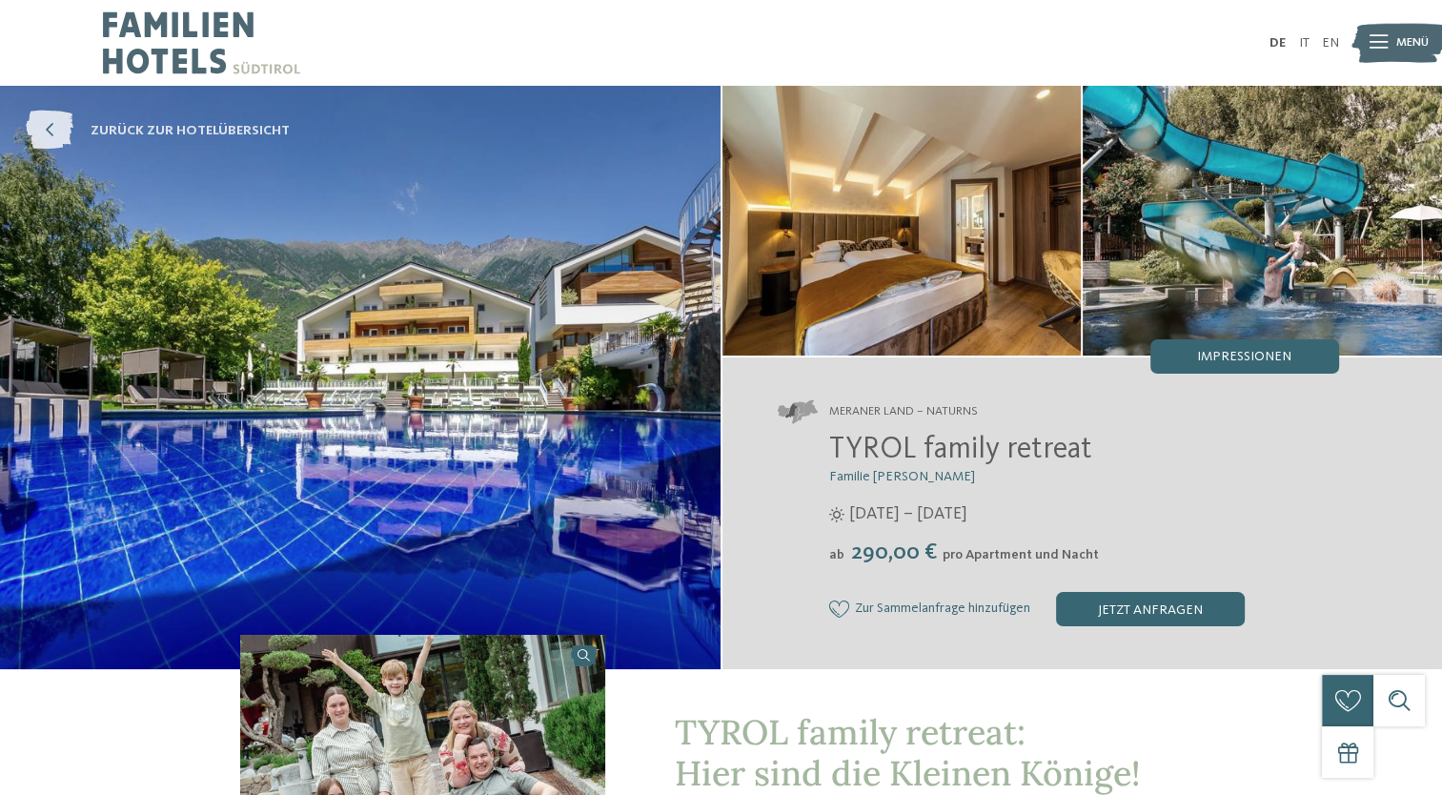
click at [218, 131] on span "zurück zur Hotelübersicht" at bounding box center [190, 130] width 199 height 19
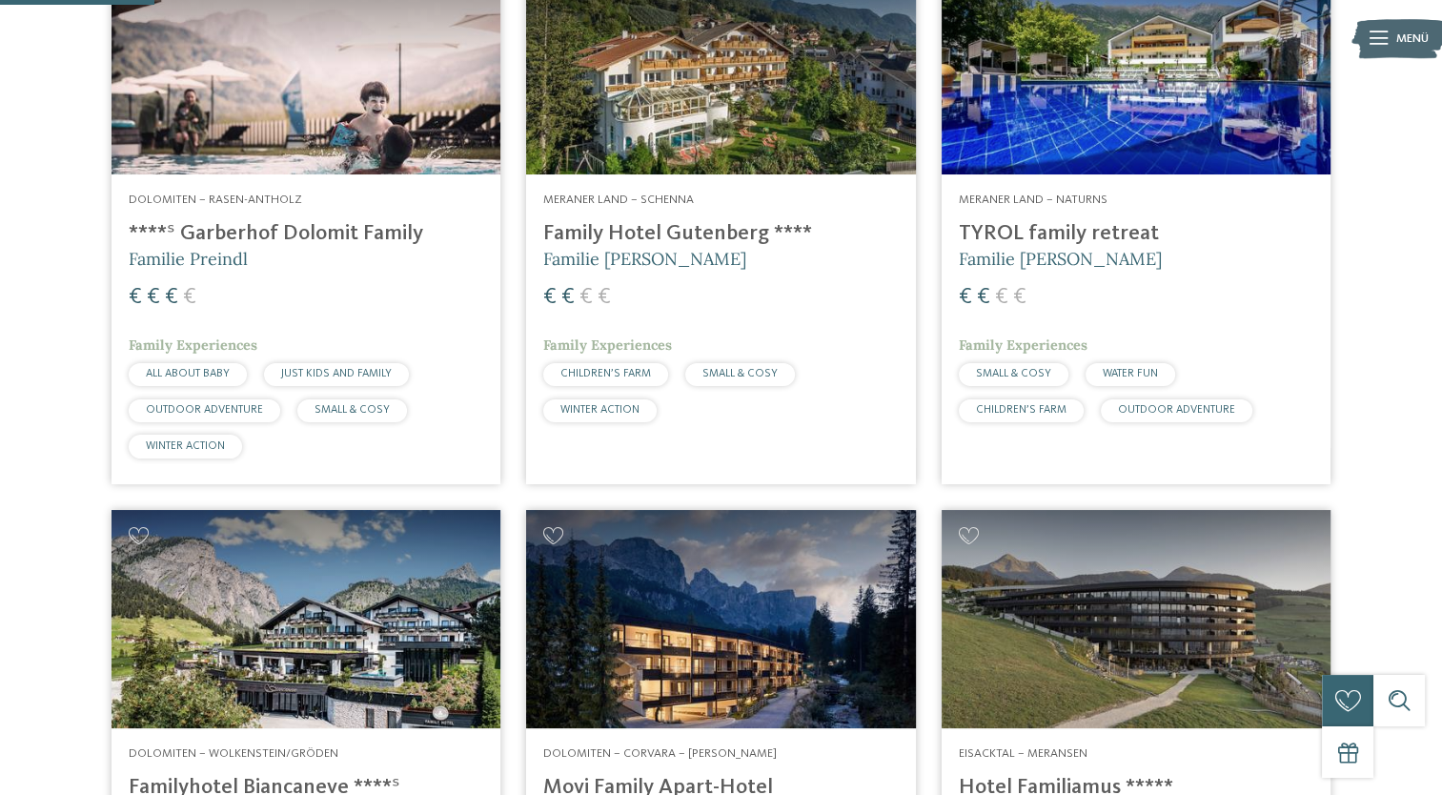
scroll to position [673, 0]
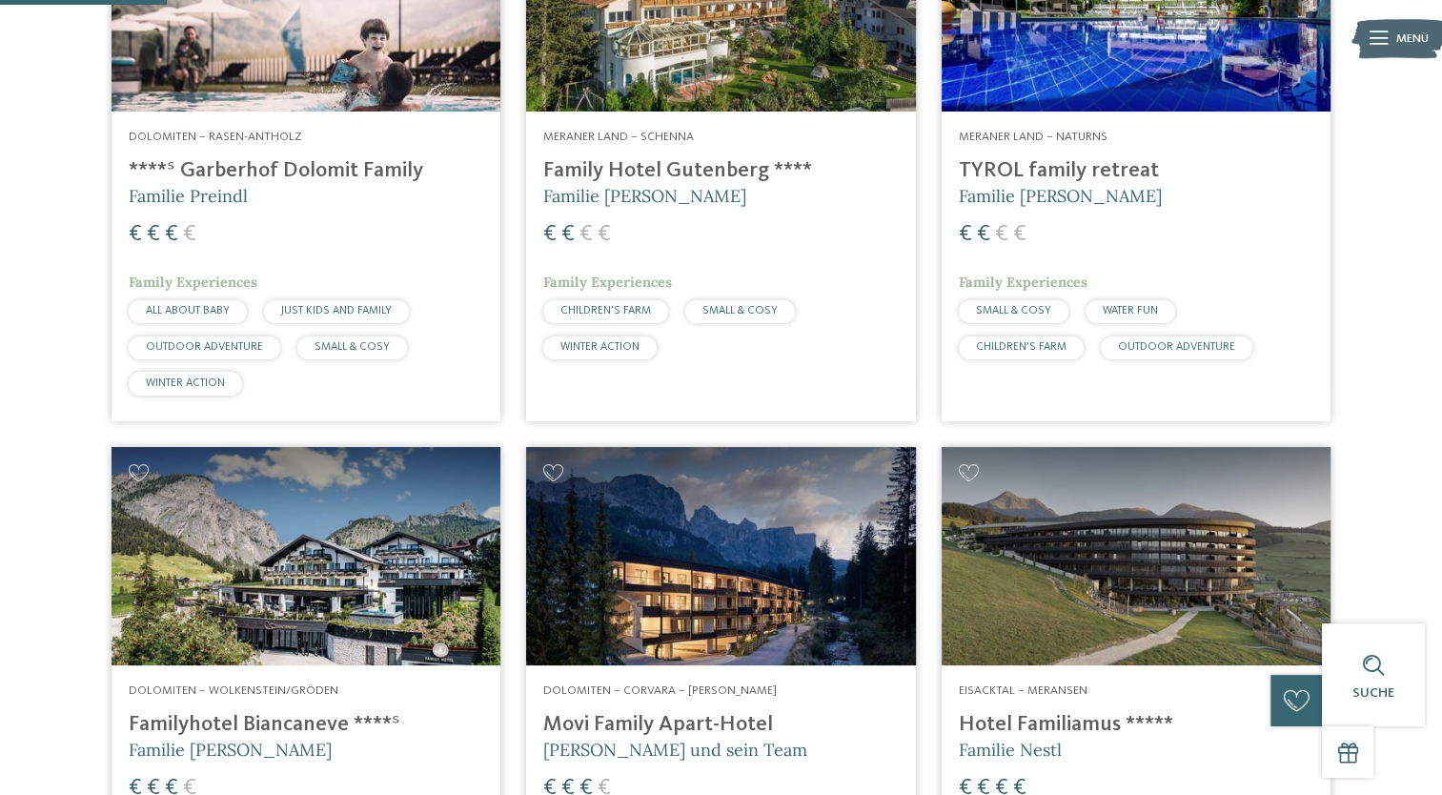
click at [1066, 341] on span "CHILDREN’S FARM" at bounding box center [1021, 346] width 91 height 11
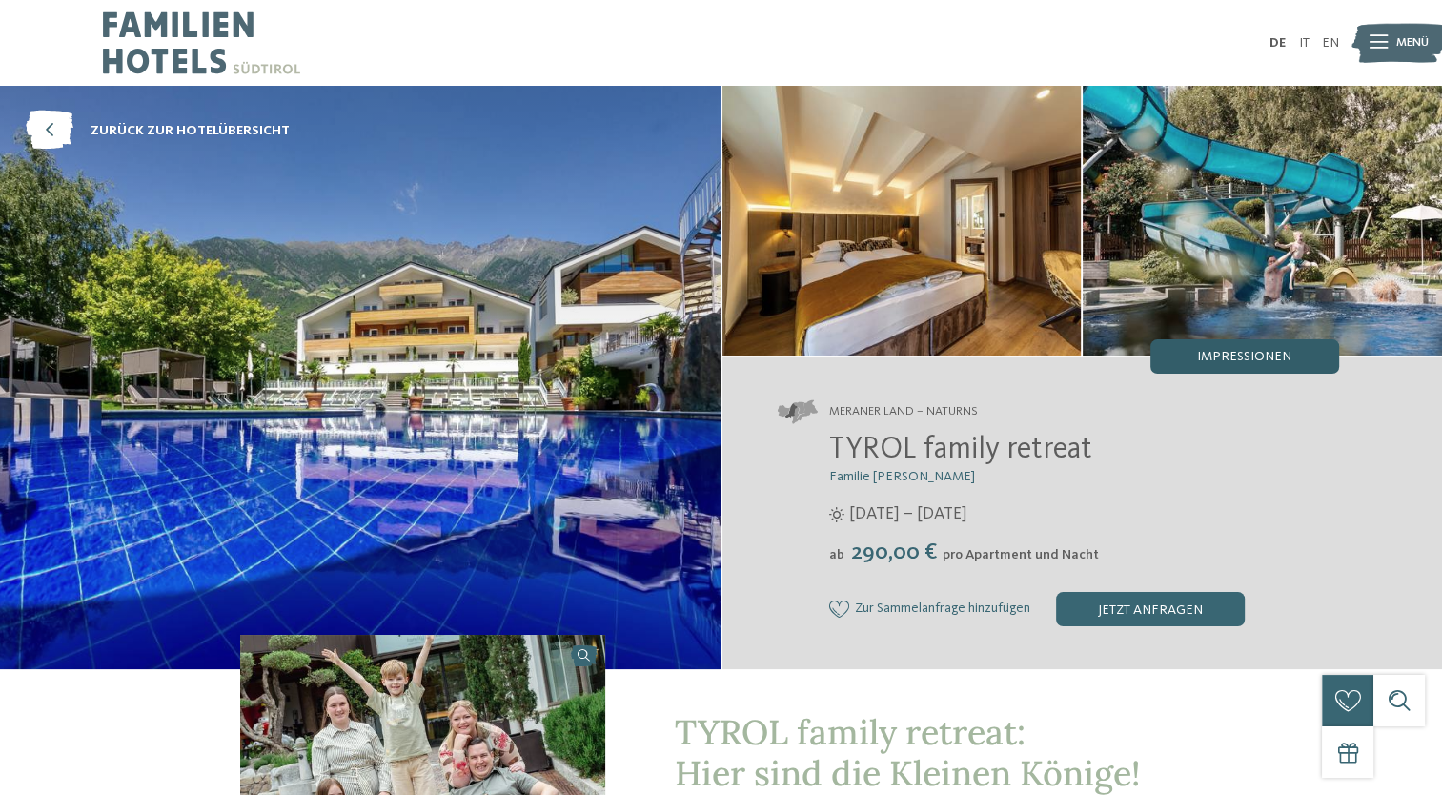
click at [1247, 354] on span "Impressionen" at bounding box center [1244, 356] width 94 height 13
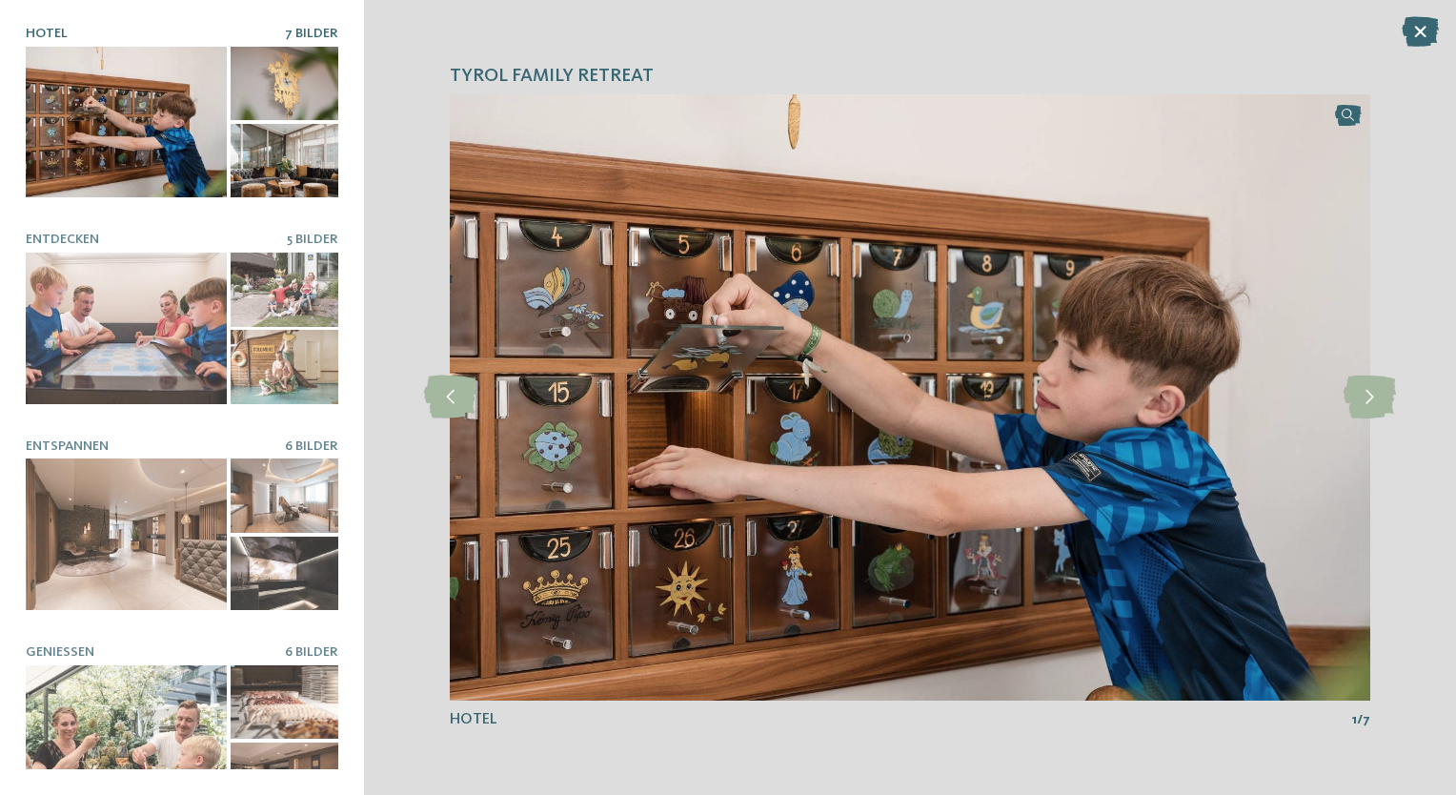
click at [158, 139] on div at bounding box center [126, 123] width 201 height 152
click at [1358, 395] on icon at bounding box center [1370, 396] width 52 height 43
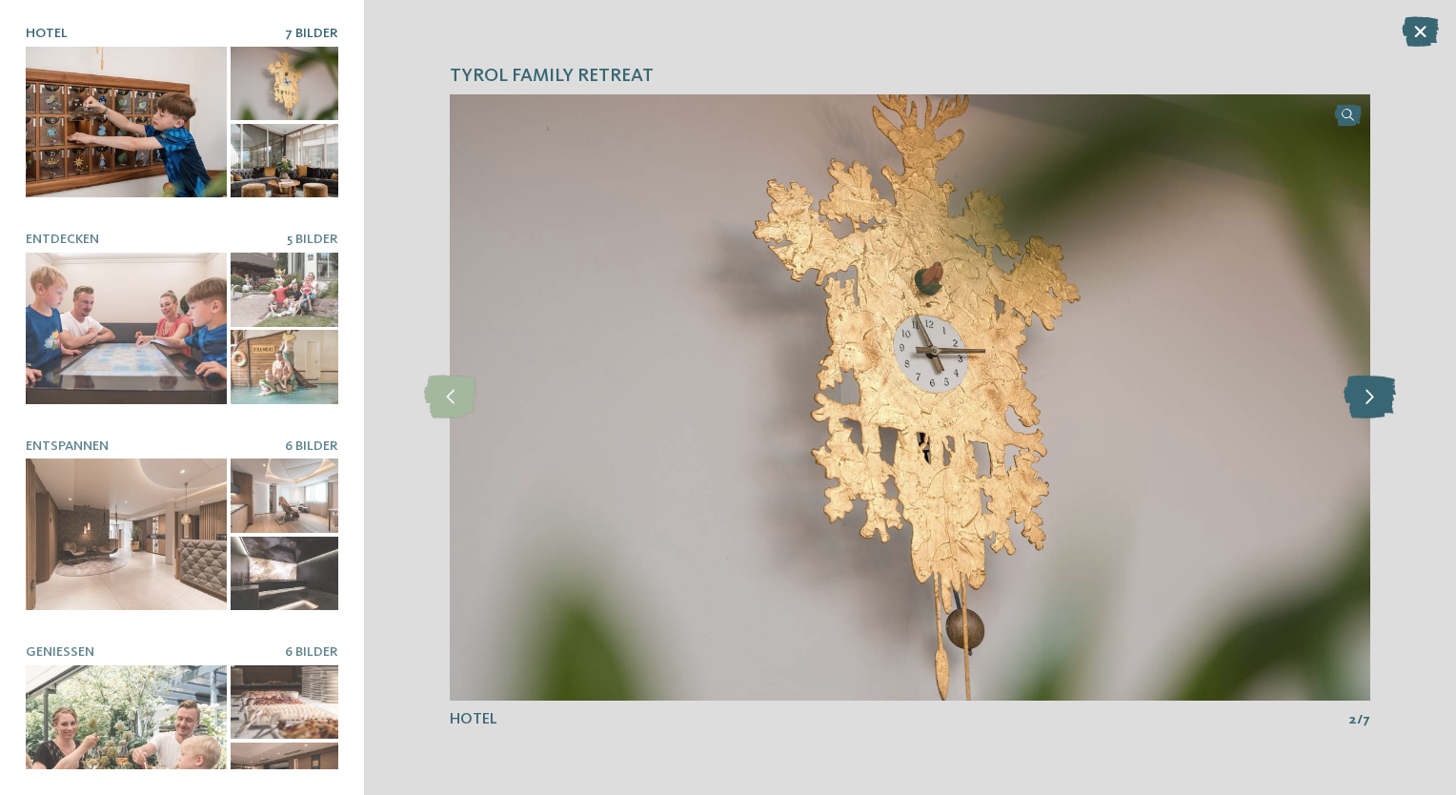
click at [1358, 395] on icon at bounding box center [1370, 396] width 52 height 43
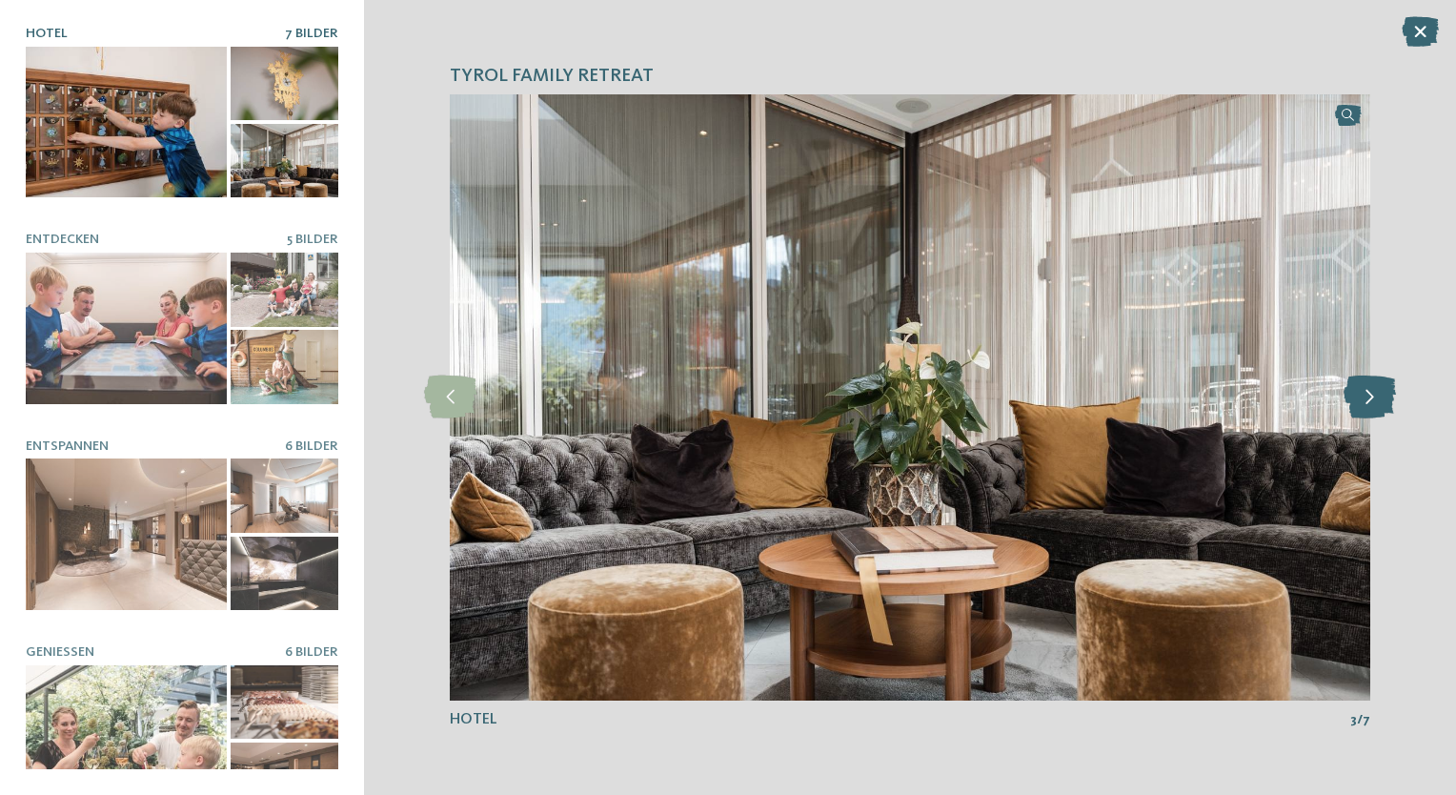
click at [1358, 395] on icon at bounding box center [1370, 396] width 52 height 43
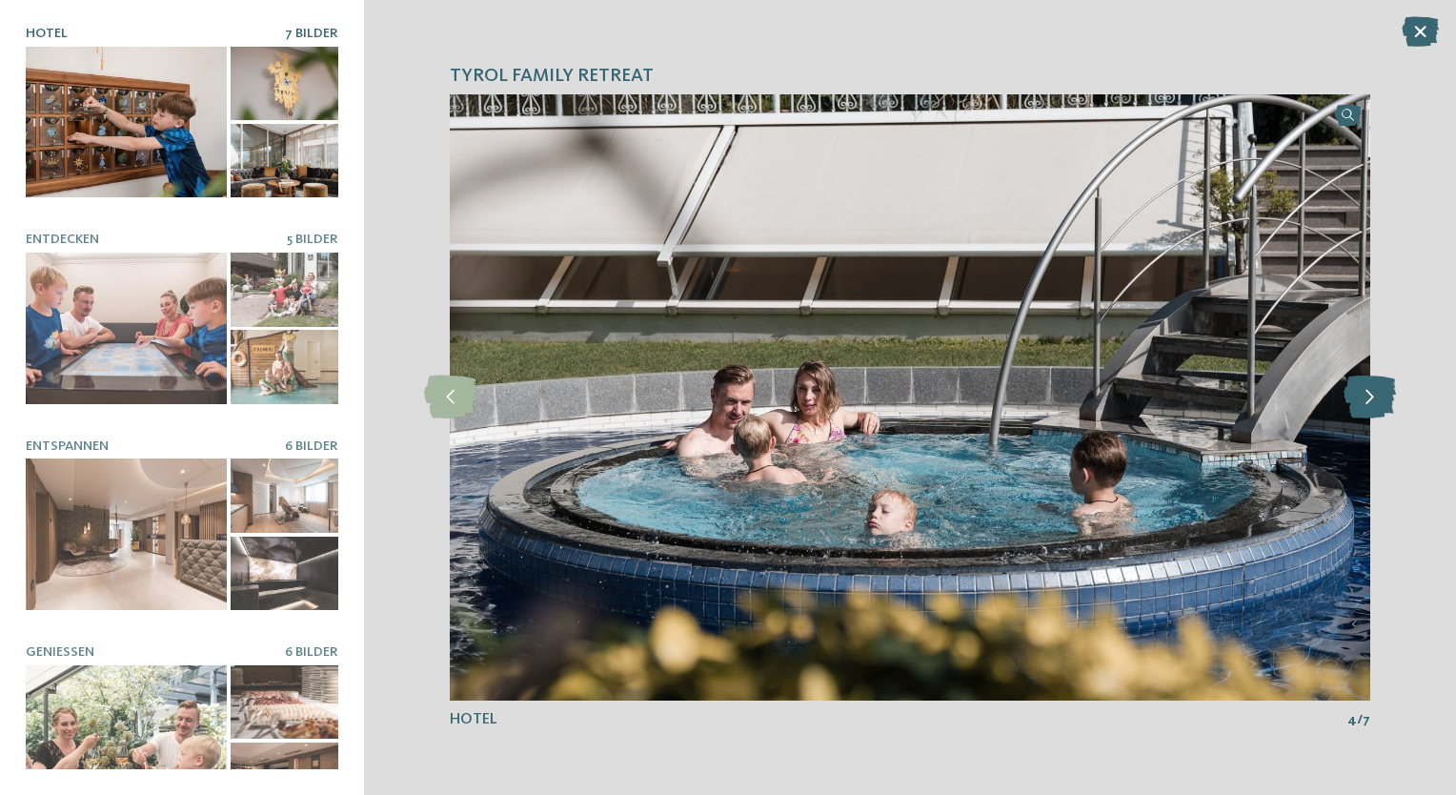
click at [1358, 395] on icon at bounding box center [1370, 396] width 52 height 43
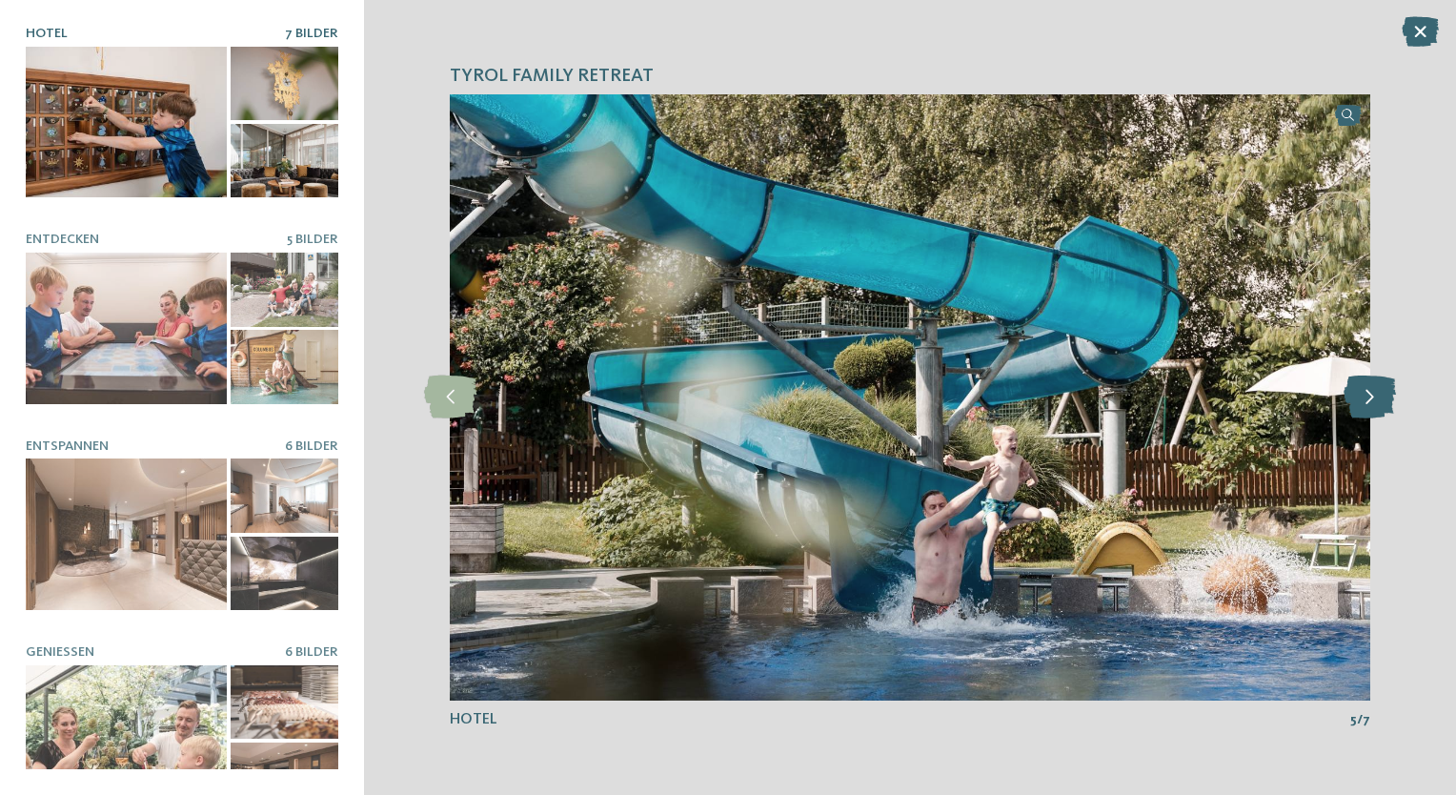
click at [1358, 395] on icon at bounding box center [1370, 396] width 52 height 43
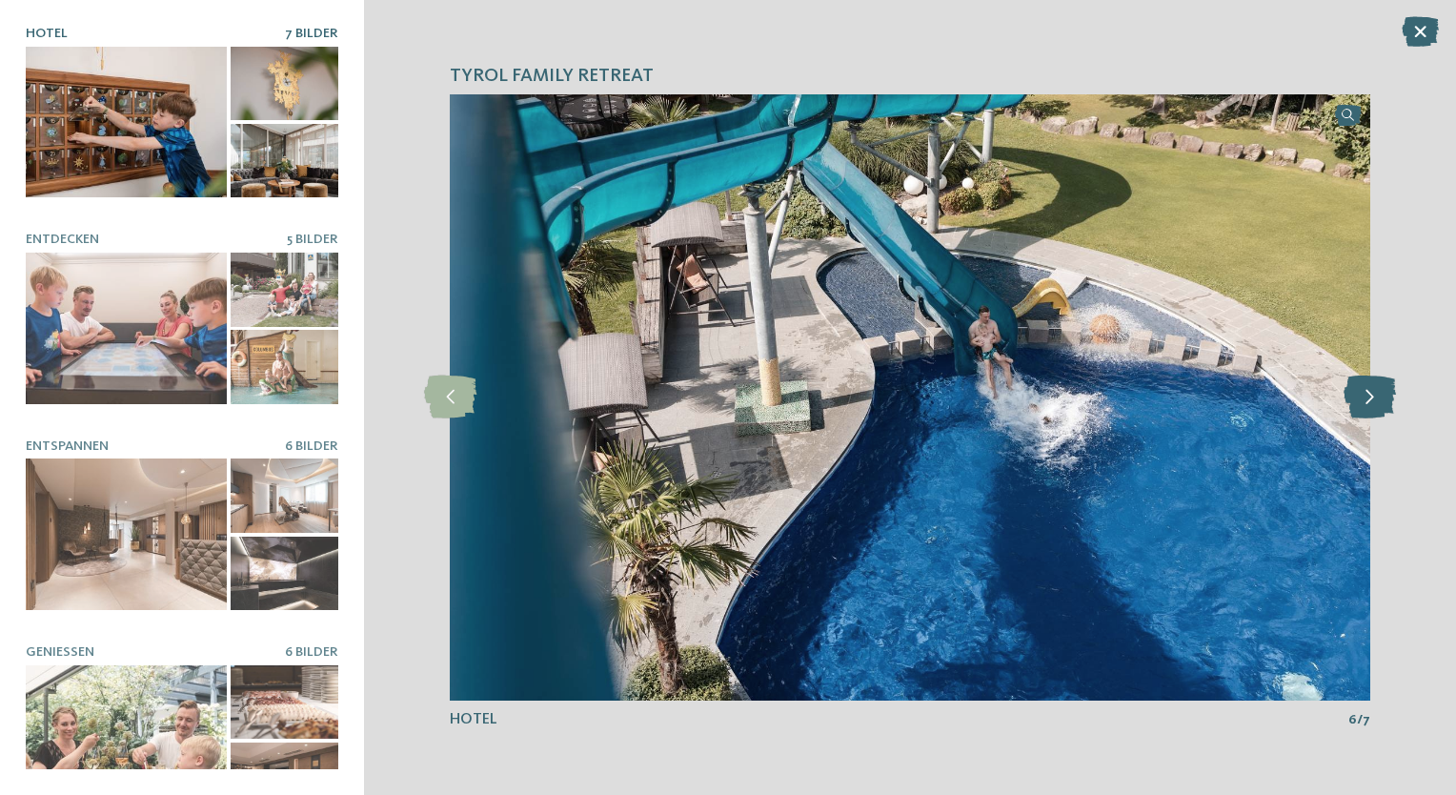
click at [1358, 395] on icon at bounding box center [1370, 396] width 52 height 43
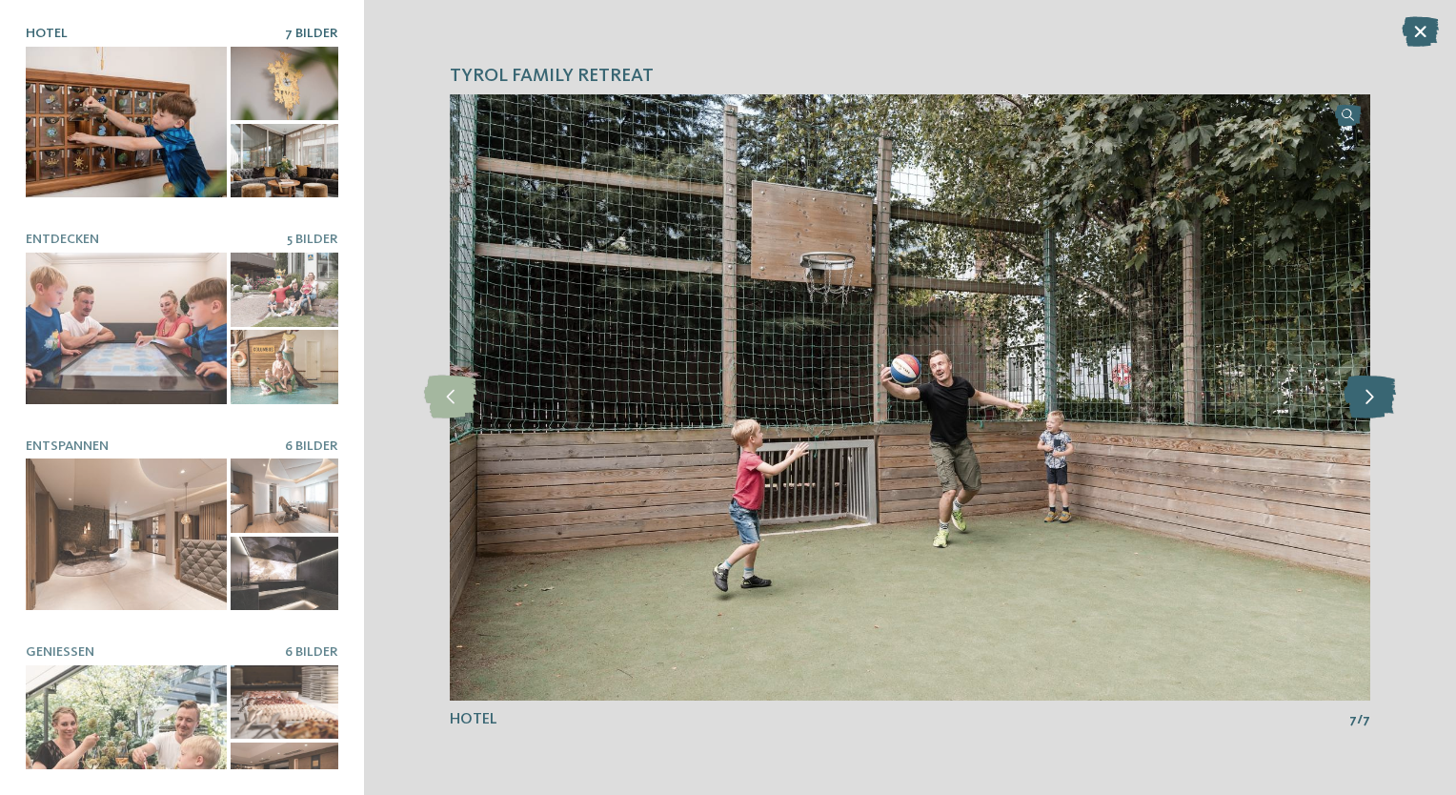
click at [1358, 395] on icon at bounding box center [1370, 396] width 52 height 43
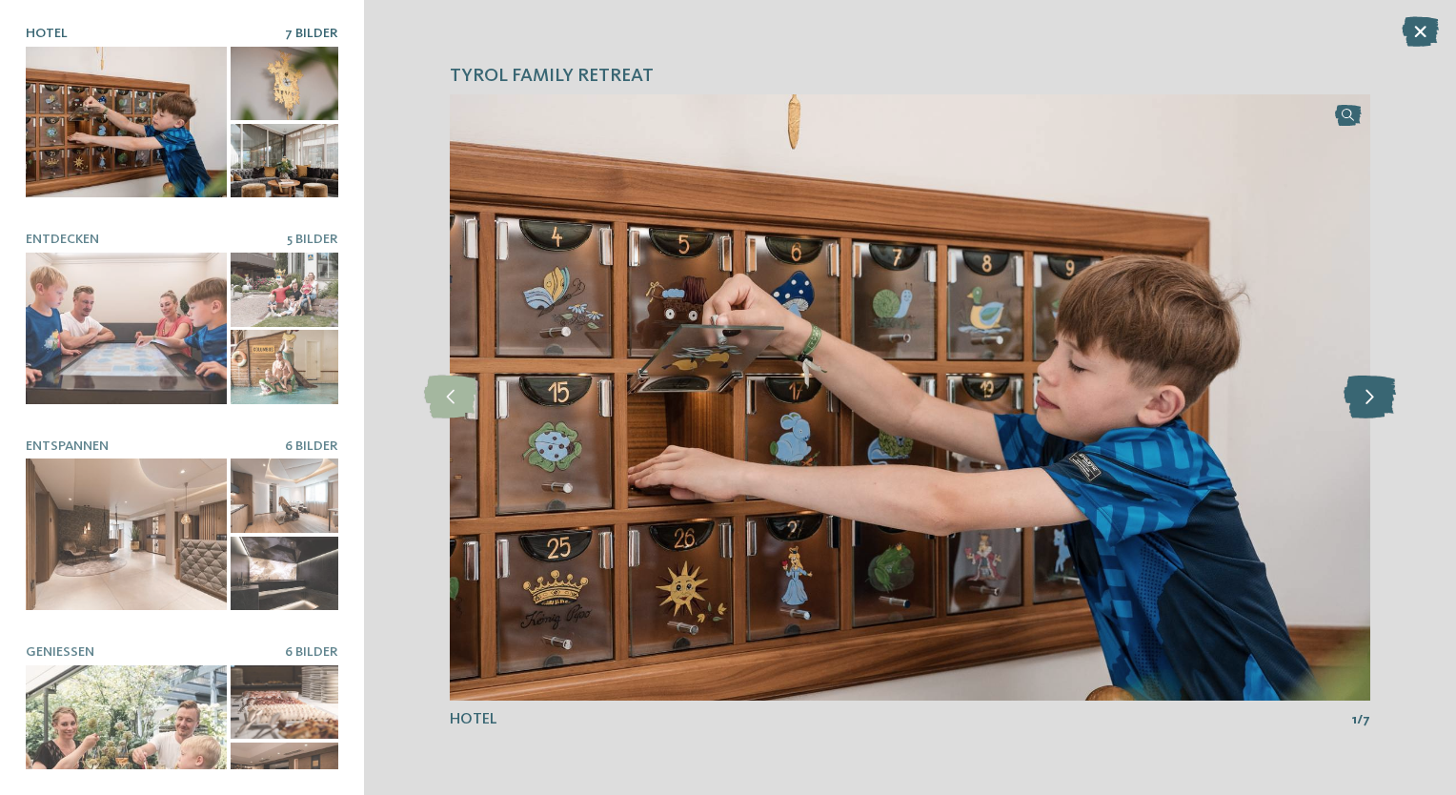
click at [1358, 395] on icon at bounding box center [1370, 396] width 52 height 43
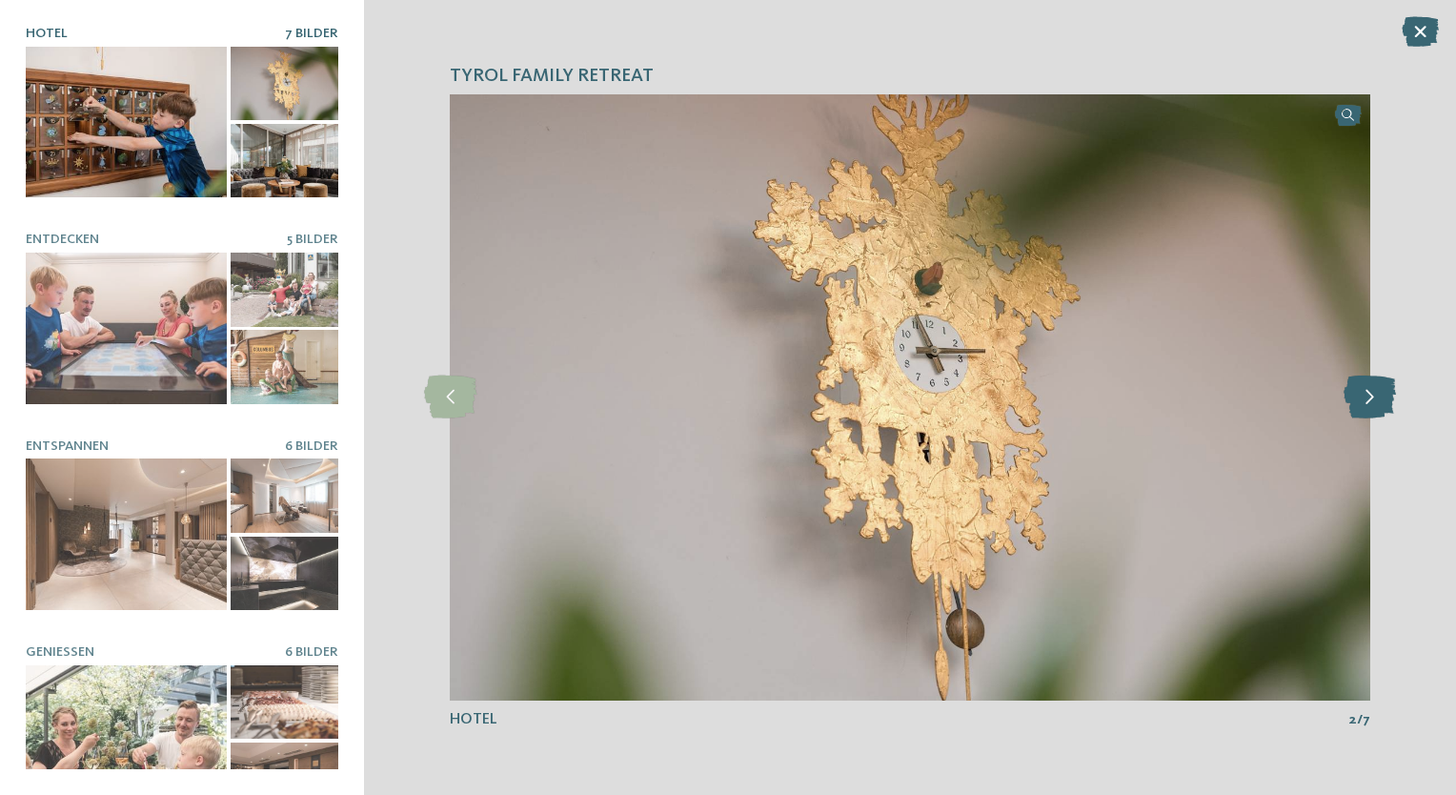
click at [1358, 395] on icon at bounding box center [1370, 396] width 52 height 43
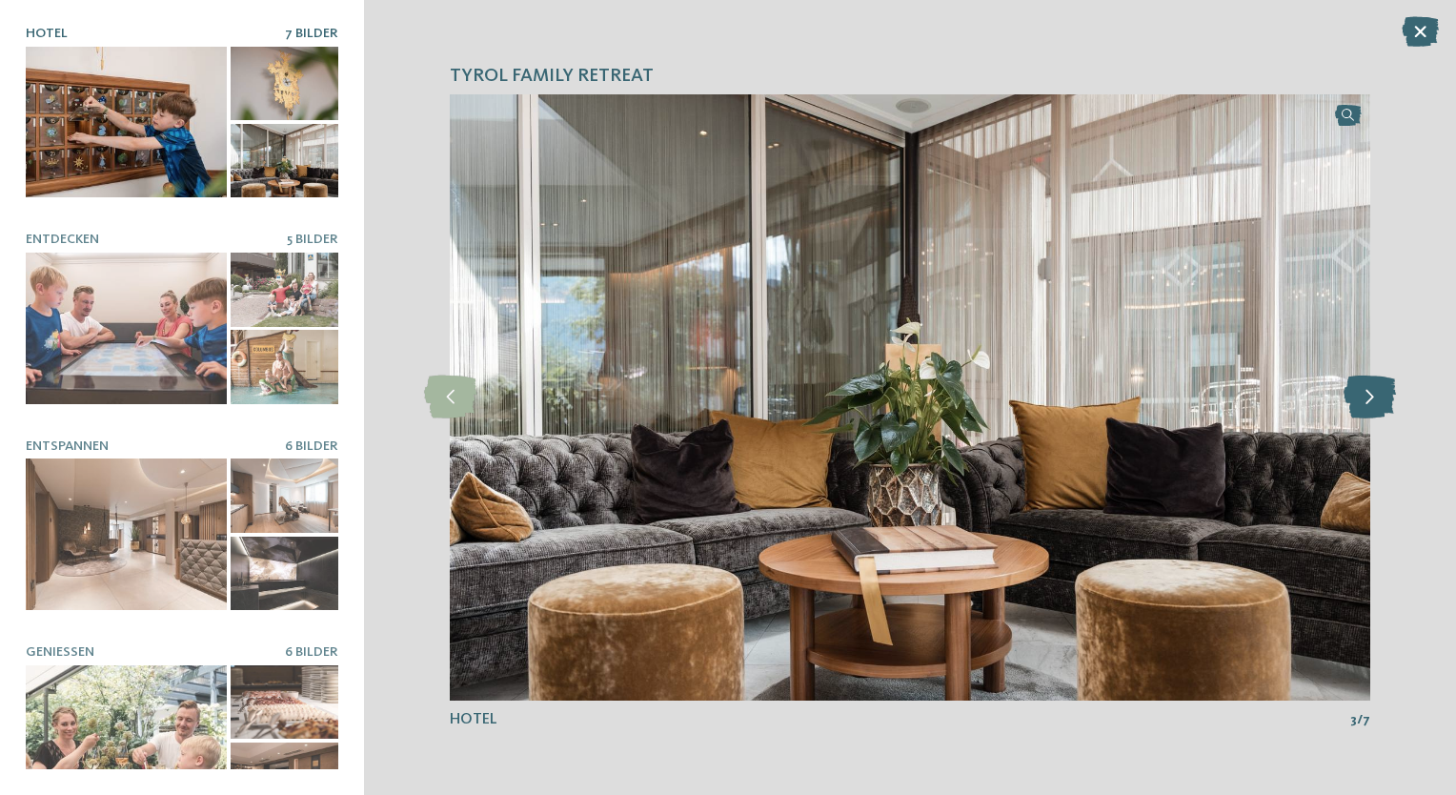
click at [1358, 395] on icon at bounding box center [1370, 396] width 52 height 43
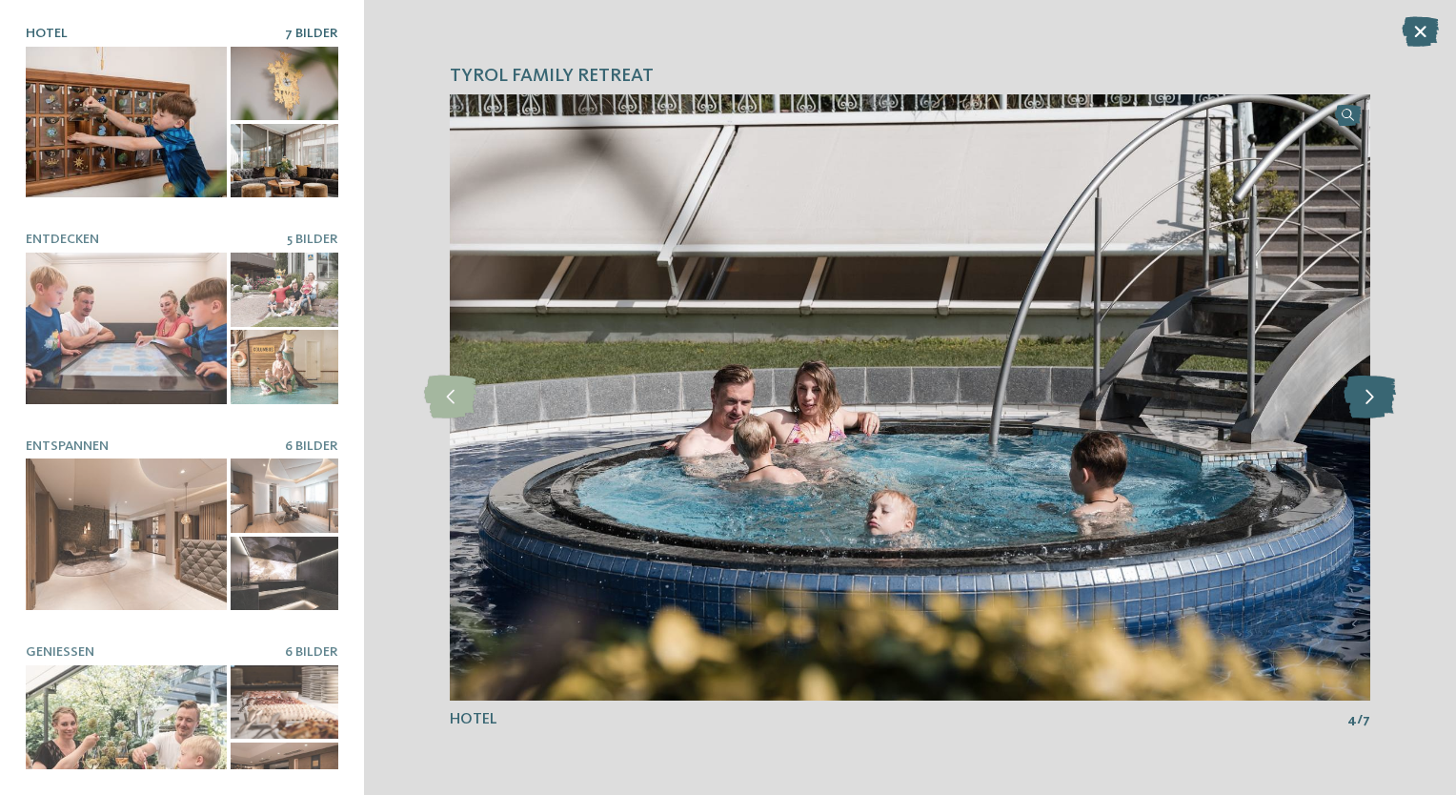
click at [1358, 395] on icon at bounding box center [1370, 396] width 52 height 43
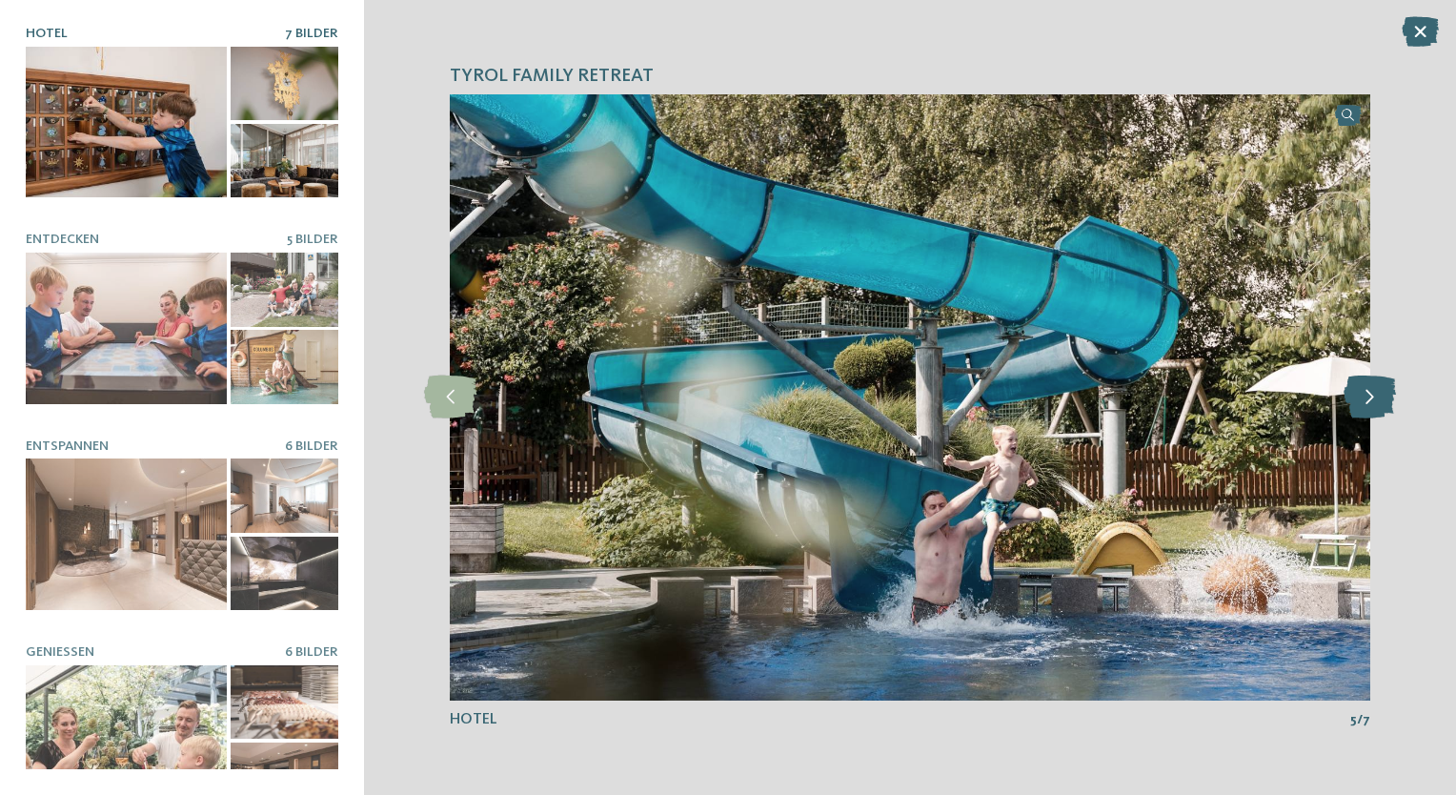
click at [1358, 395] on icon at bounding box center [1370, 396] width 52 height 43
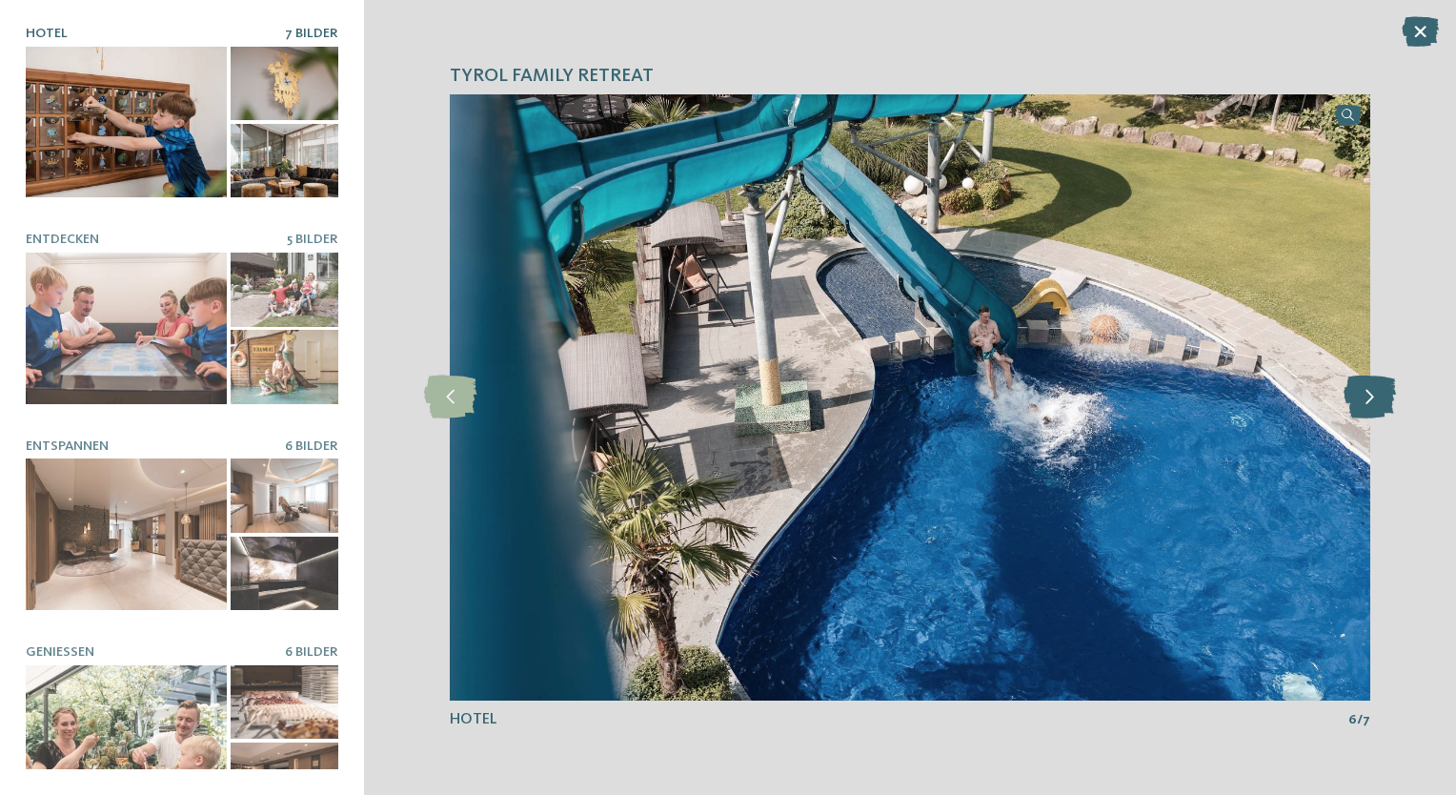
click at [1358, 395] on icon at bounding box center [1370, 396] width 52 height 43
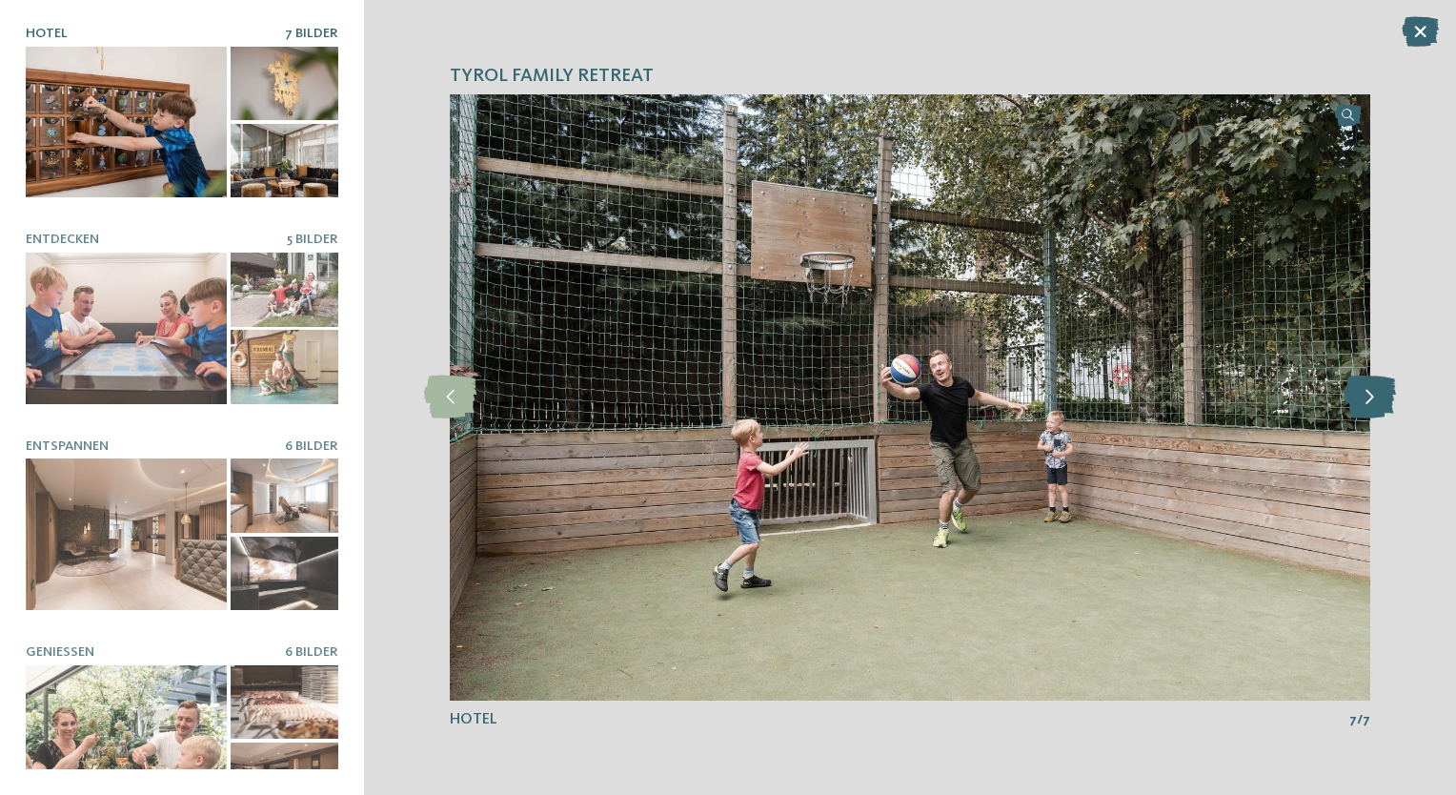
click at [1358, 395] on icon at bounding box center [1370, 396] width 52 height 43
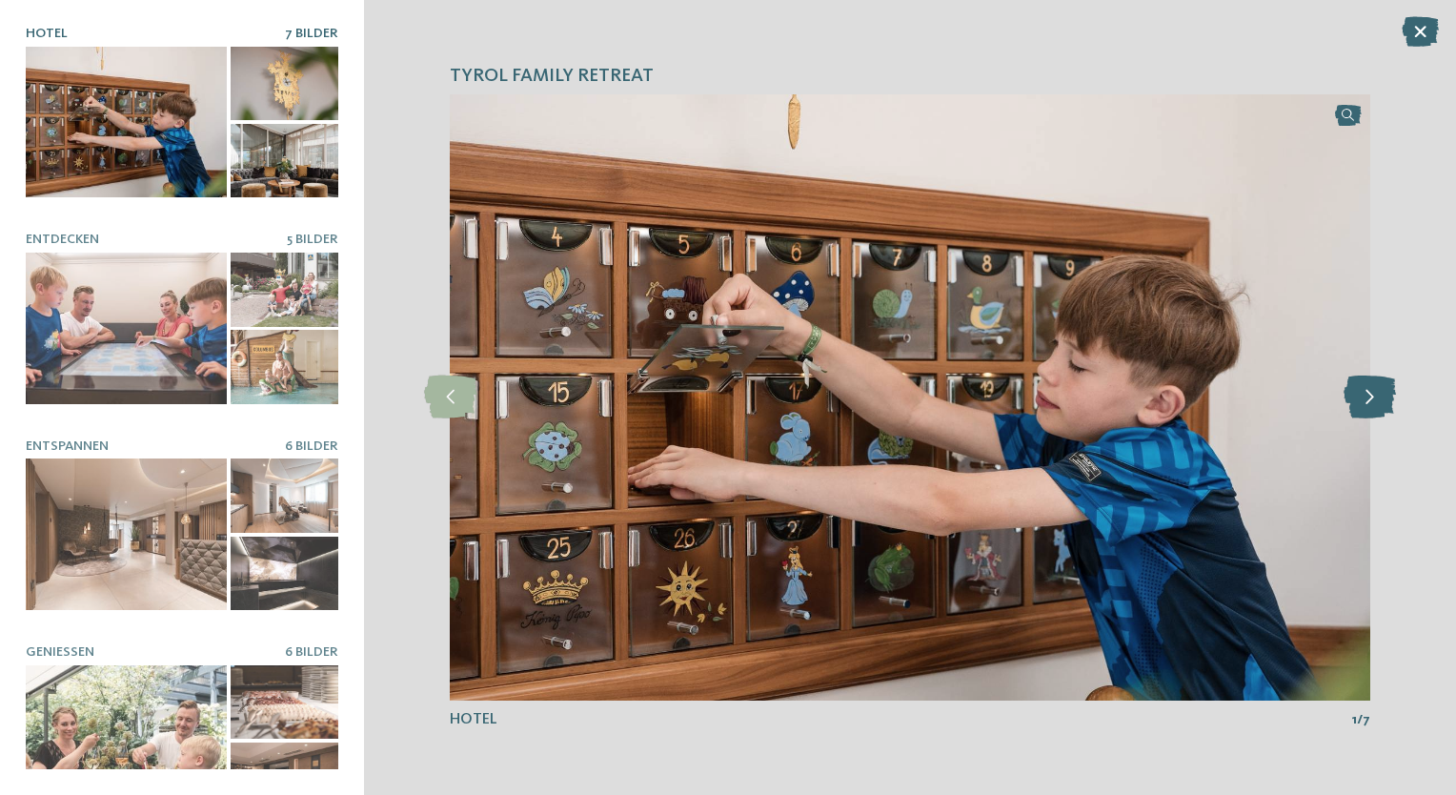
click at [1358, 395] on icon at bounding box center [1370, 396] width 52 height 43
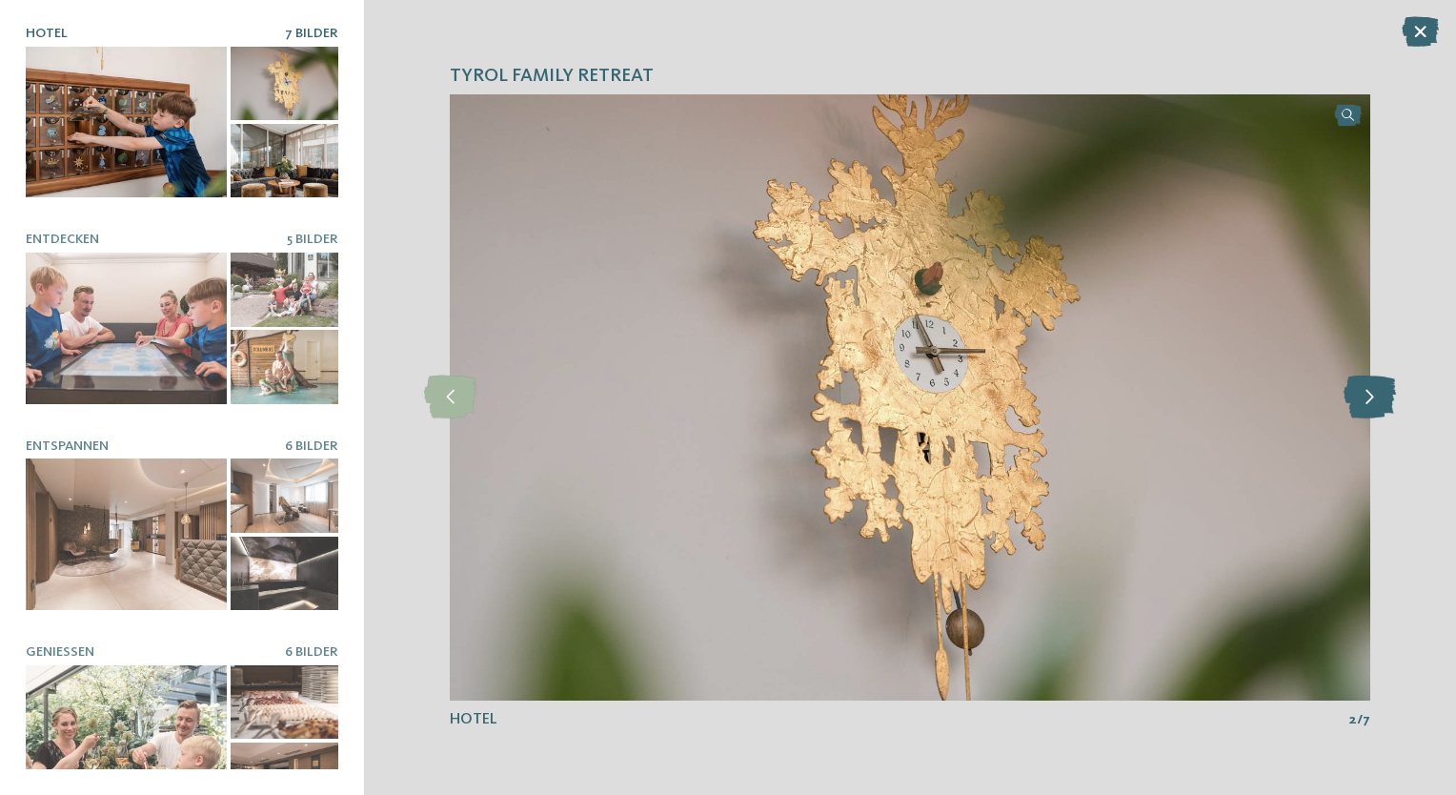
click at [1358, 395] on icon at bounding box center [1370, 396] width 52 height 43
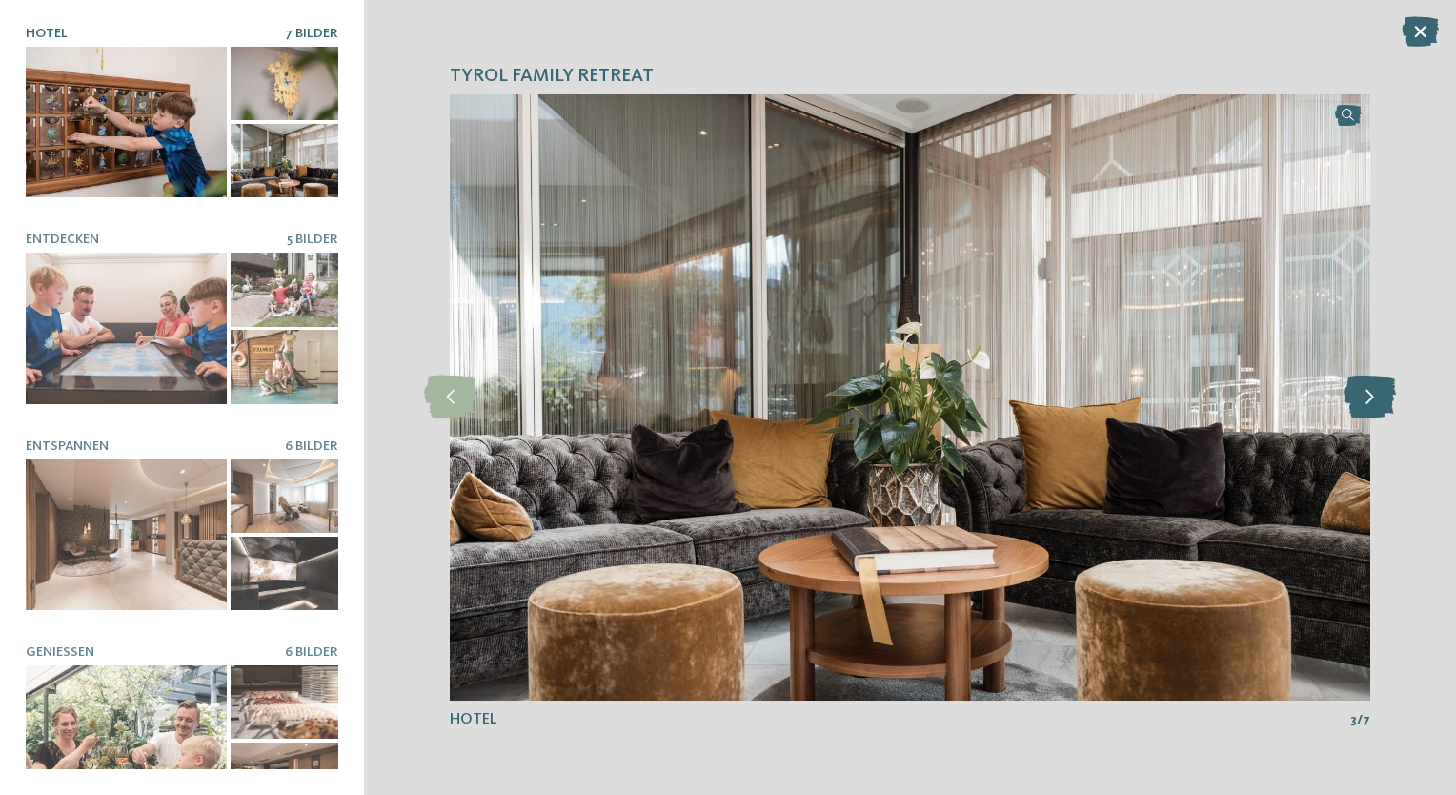
click at [1358, 395] on icon at bounding box center [1370, 396] width 52 height 43
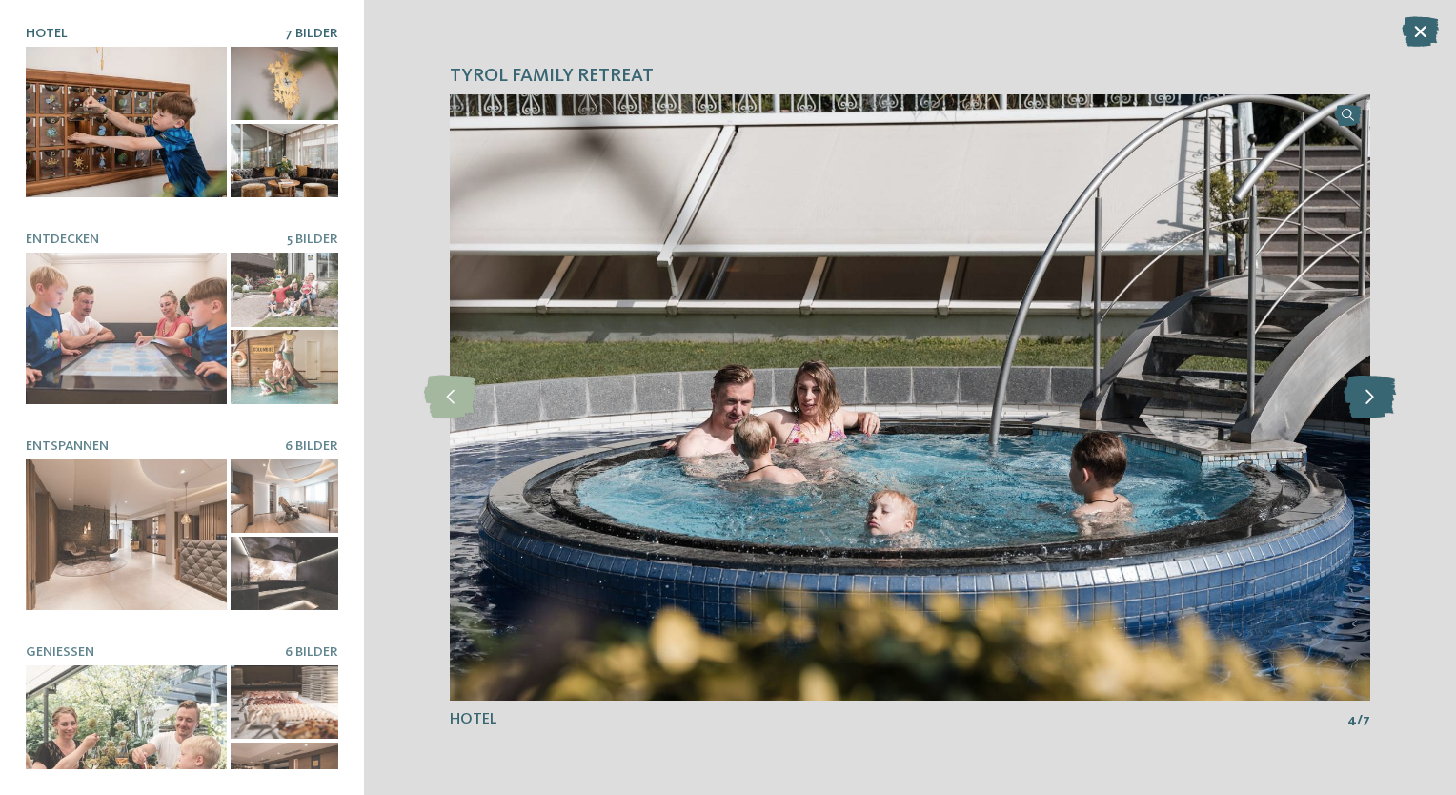
click at [1358, 395] on icon at bounding box center [1370, 396] width 52 height 43
